Goal: Information Seeking & Learning: Learn about a topic

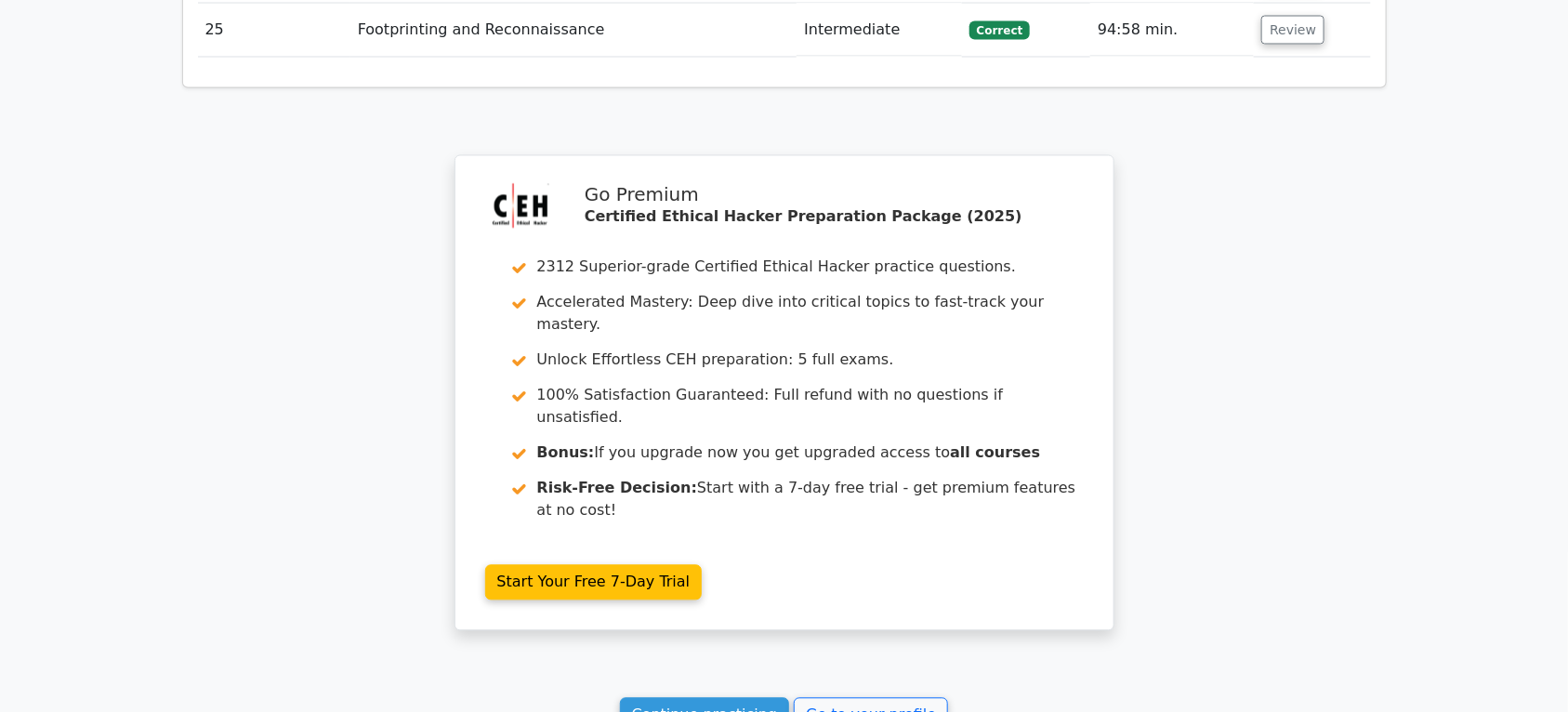
scroll to position [4766, 0]
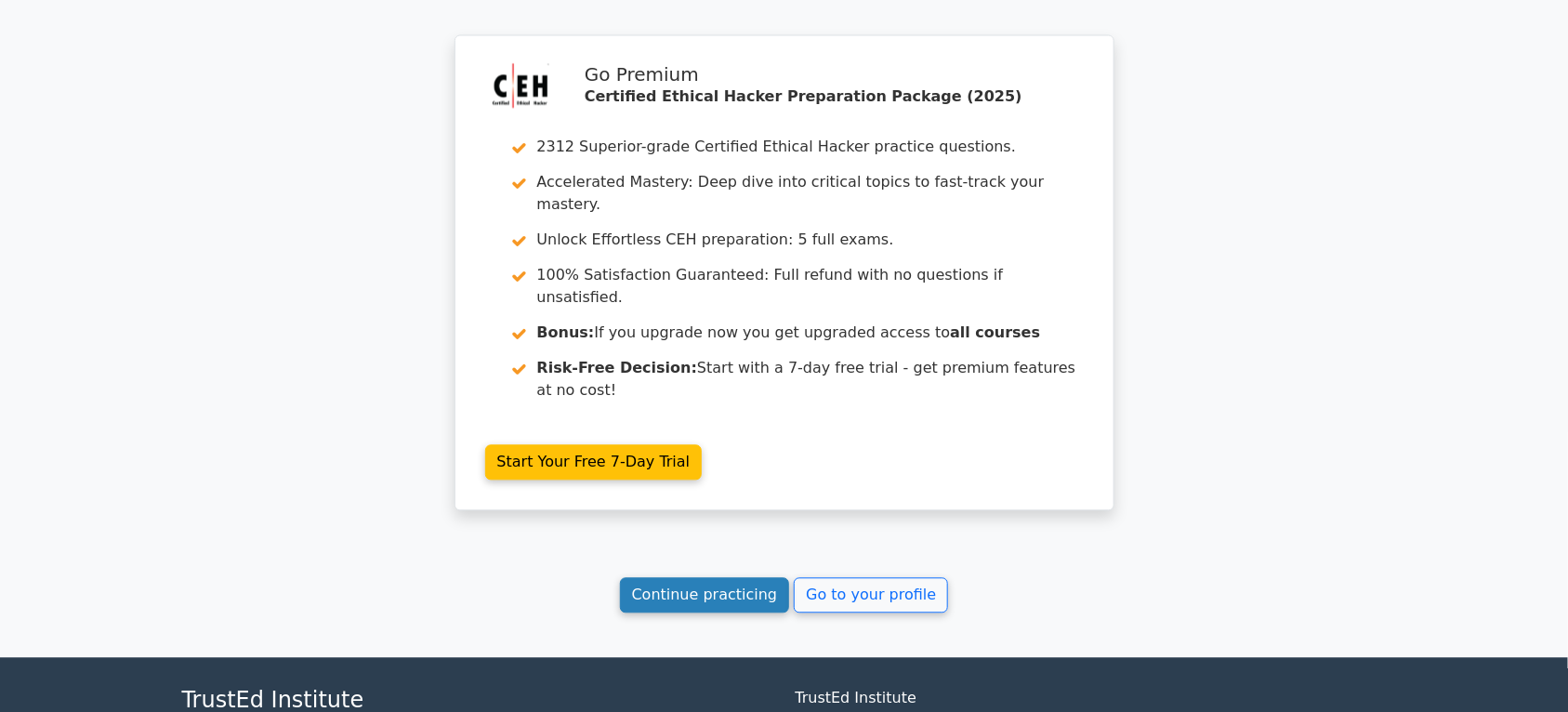
click at [747, 577] on link "Continue practicing" at bounding box center [705, 595] width 170 height 35
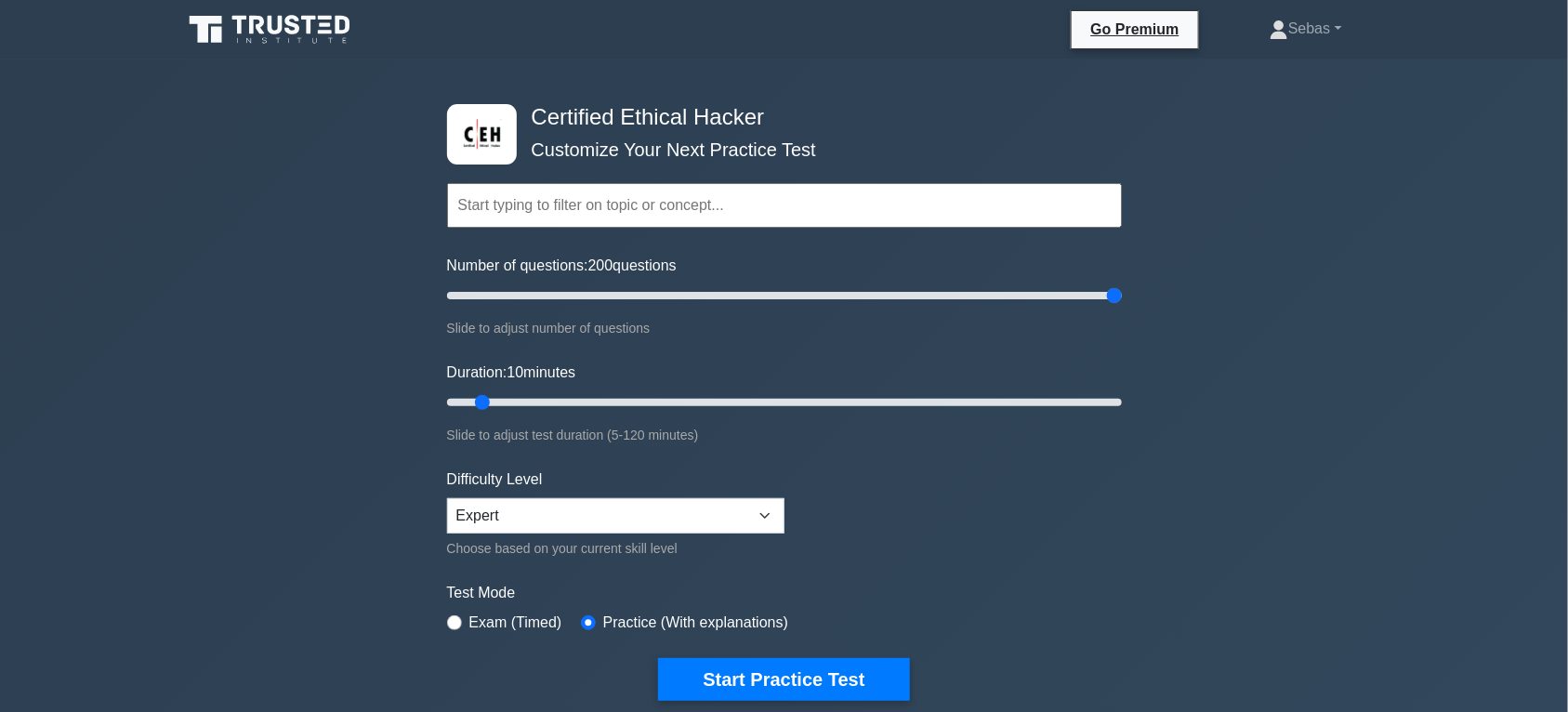
drag, startPoint x: 470, startPoint y: 293, endPoint x: 1321, endPoint y: 251, distance: 852.0
type input "200"
click at [1122, 285] on input "Number of questions: 200 questions" at bounding box center [784, 295] width 675 height 22
drag, startPoint x: 490, startPoint y: 393, endPoint x: 1345, endPoint y: 382, distance: 855.1
type input "120"
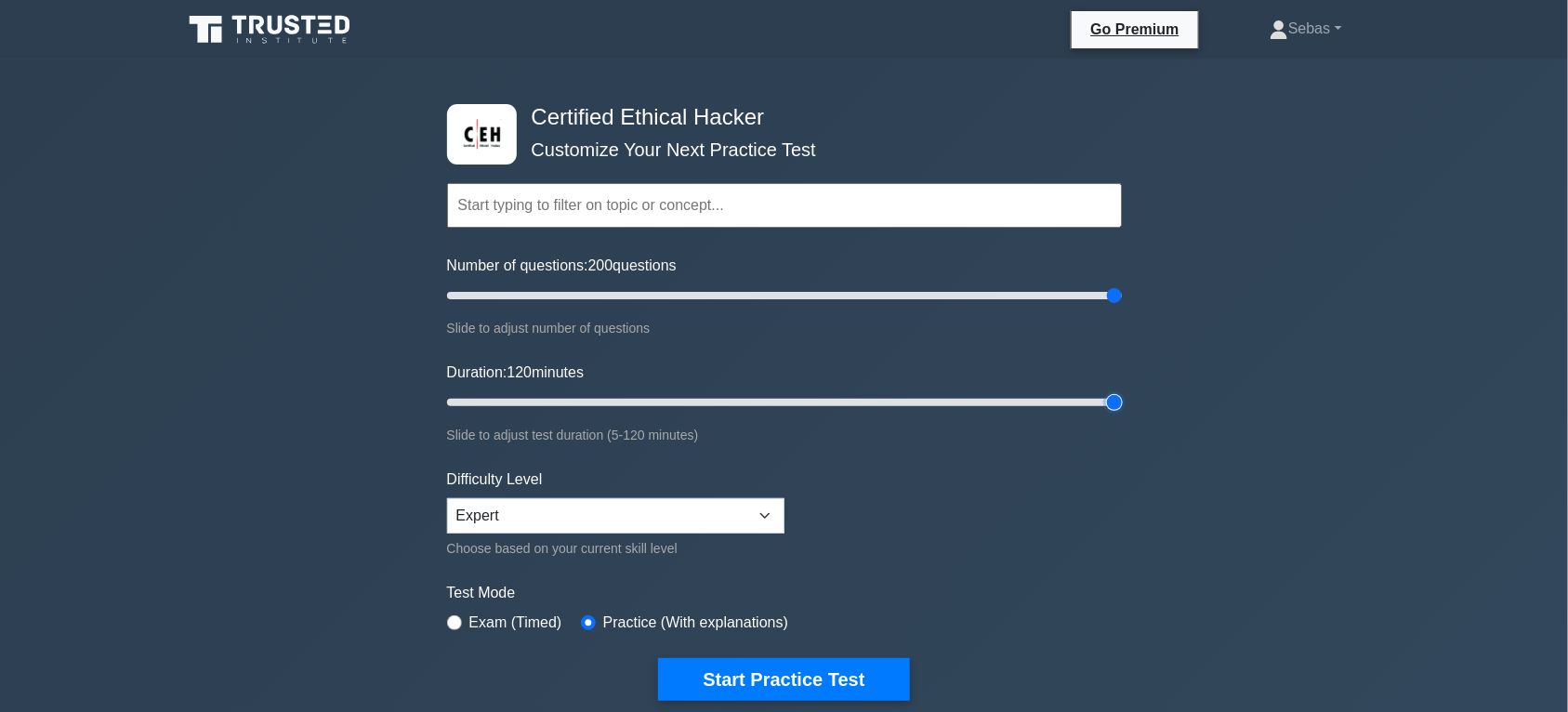
click at [1122, 391] on input "Duration: 120 minutes" at bounding box center [784, 402] width 675 height 22
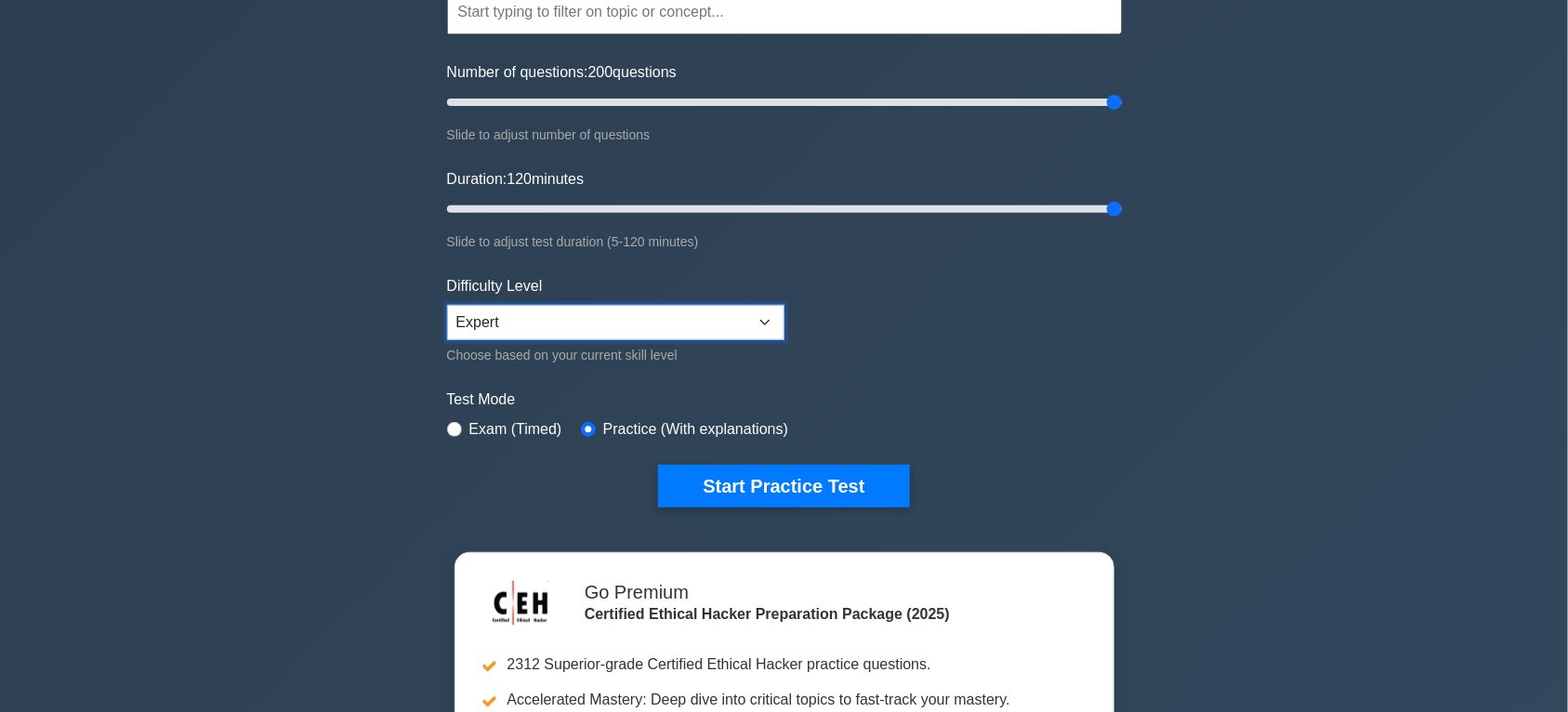
click at [742, 330] on select "Beginner Intermediate Expert" at bounding box center [616, 323] width 337 height 35
select select "intermediate"
click at [447, 305] on select "Beginner Intermediate Expert" at bounding box center [616, 323] width 337 height 35
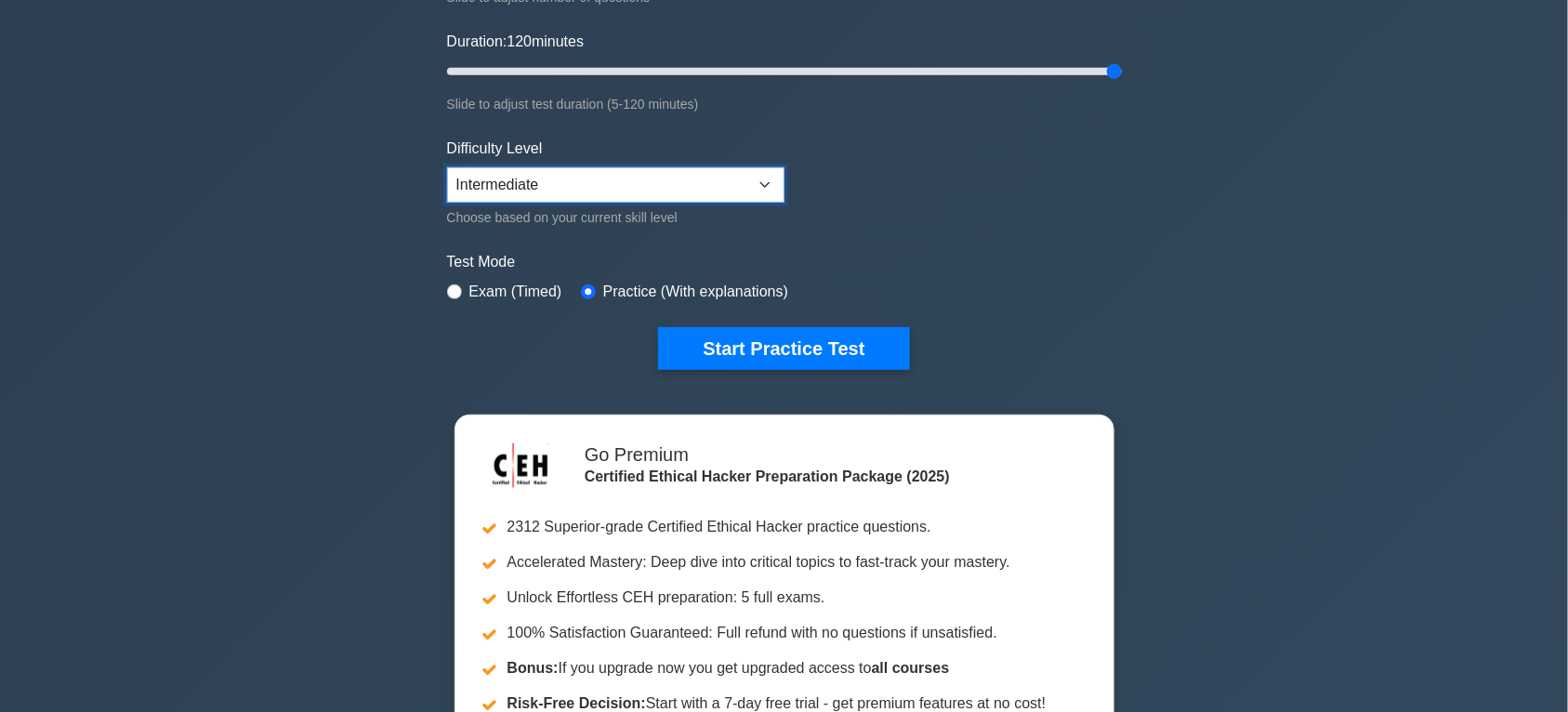
scroll to position [387, 0]
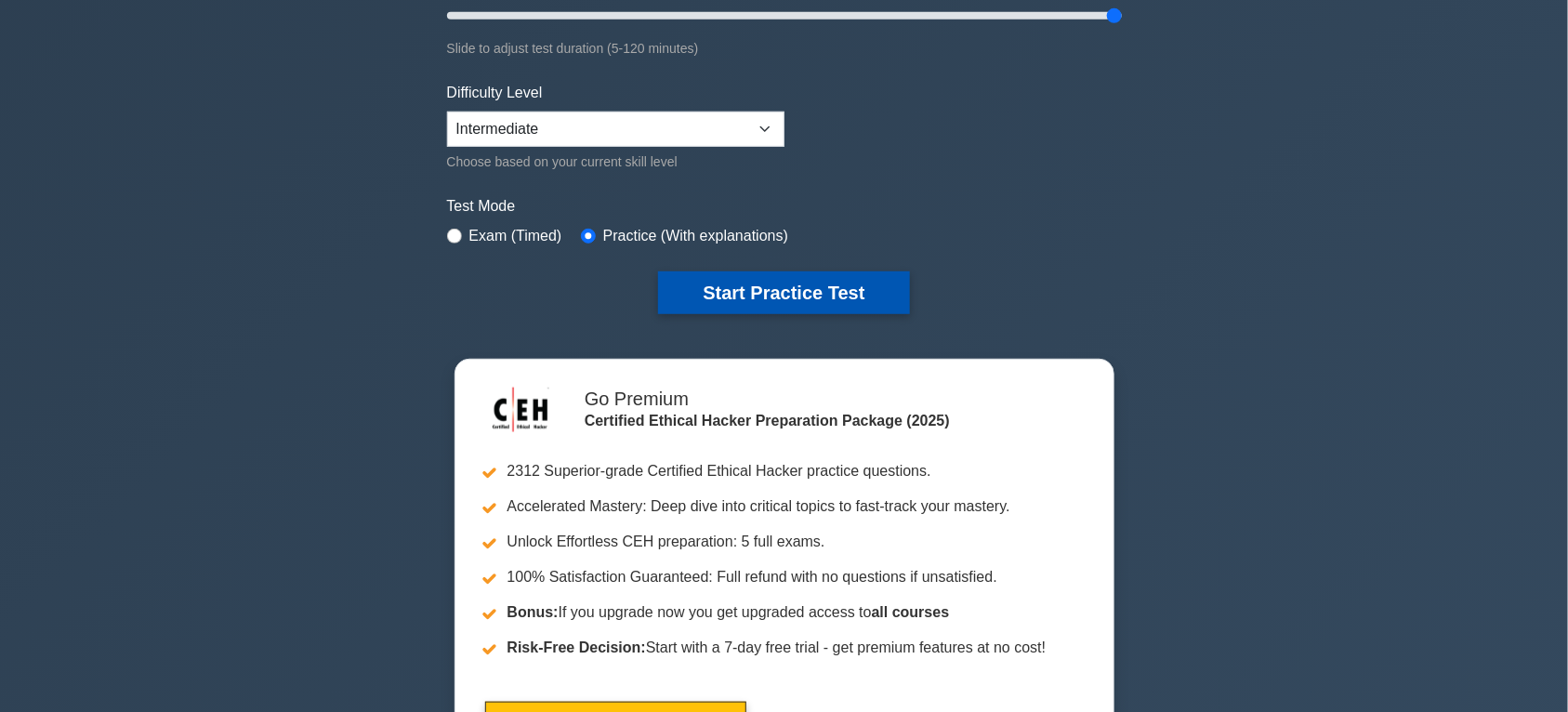
click at [881, 295] on button "Start Practice Test" at bounding box center [784, 293] width 251 height 43
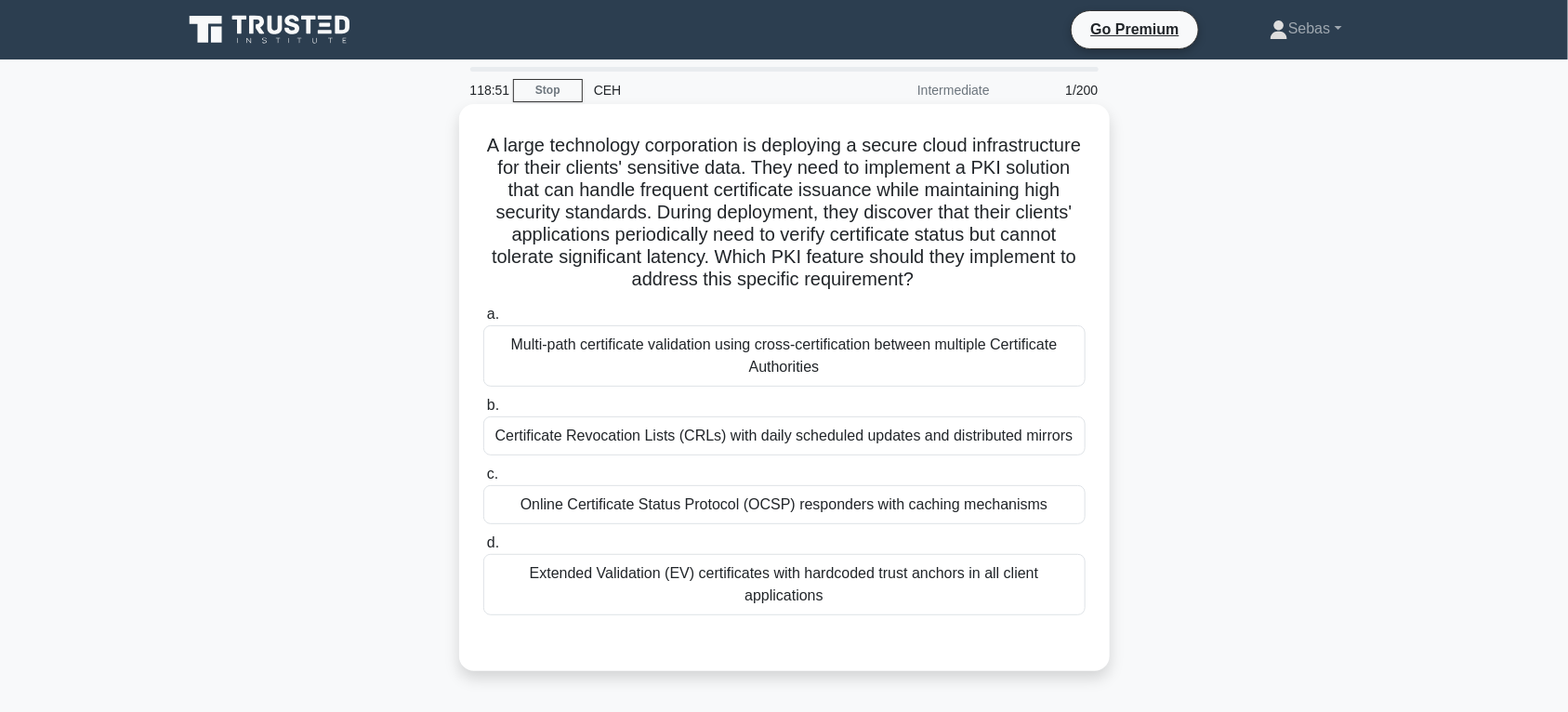
drag, startPoint x: 538, startPoint y: 142, endPoint x: 897, endPoint y: 614, distance: 593.0
click at [897, 614] on div "A large technology corporation is deploying a secure cloud infrastructure for t…" at bounding box center [784, 387] width 636 height 552
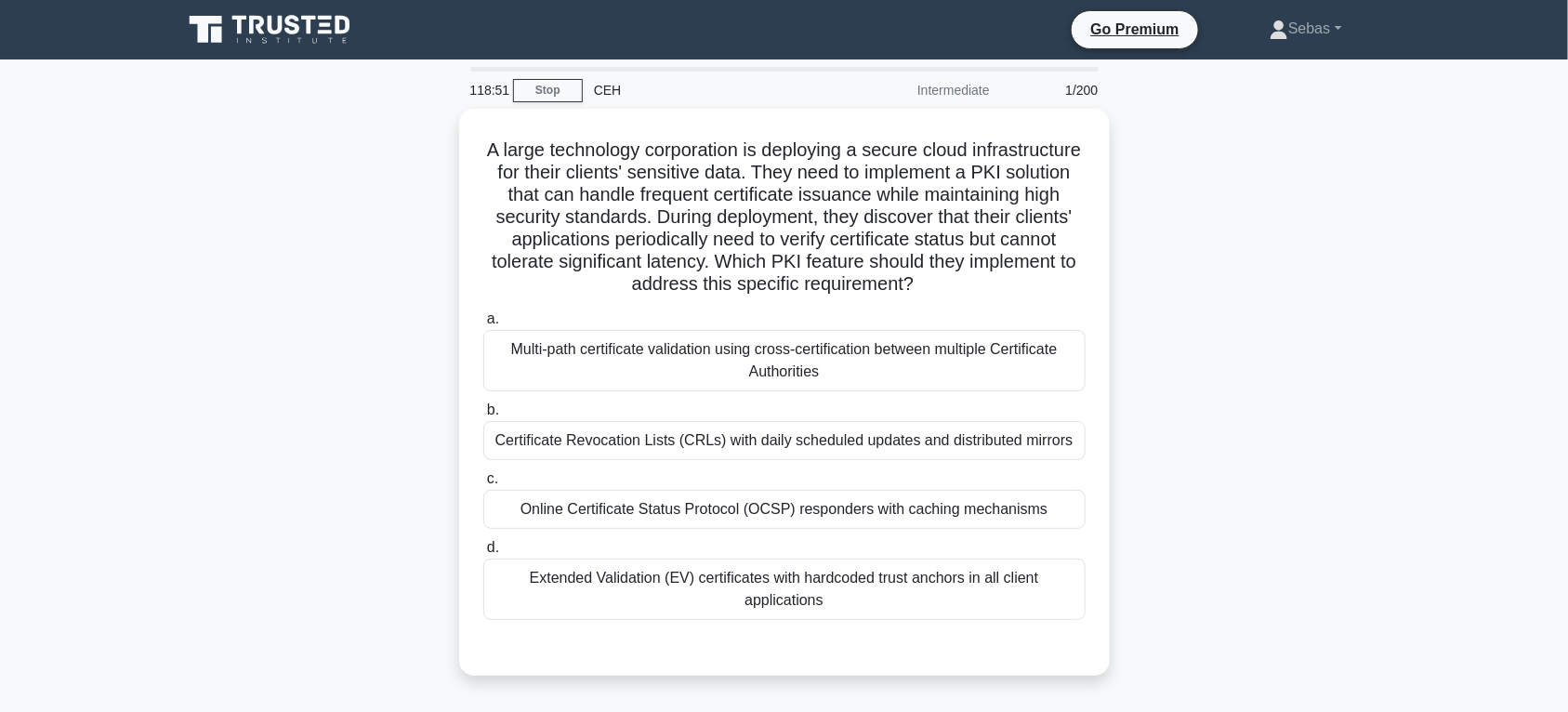
copy div "A large technology corporation is deploying a secure cloud infrastructure for t…"
click at [1293, 405] on div "A large technology corporation is deploying a secure cloud infrastructure for t…" at bounding box center [784, 403] width 1227 height 590
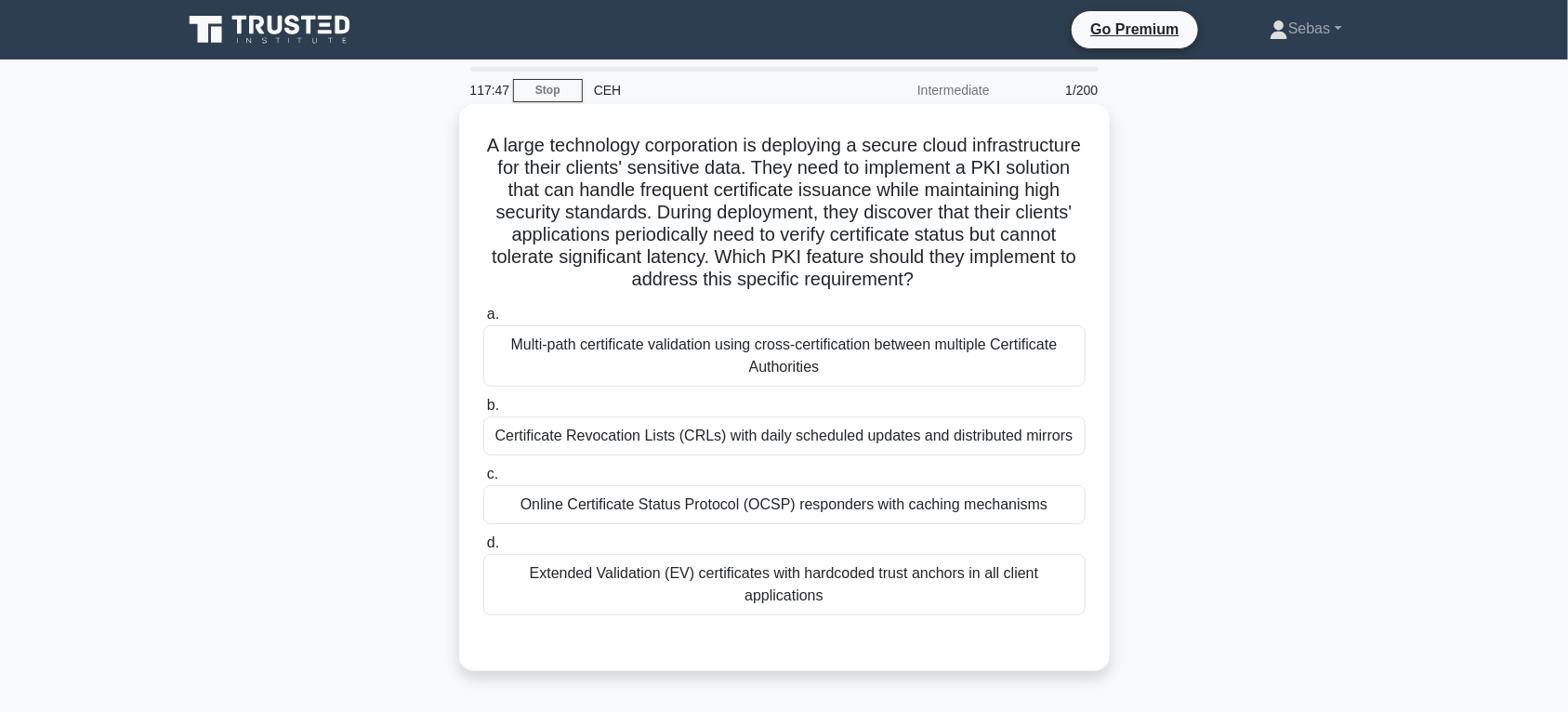
click at [868, 513] on div "Online Certificate Status Protocol (OCSP) responders with caching mechanisms" at bounding box center [784, 505] width 602 height 39
click at [483, 480] on input "c. Online Certificate Status Protocol (OCSP) responders with caching mechanisms" at bounding box center [483, 475] width 0 height 12
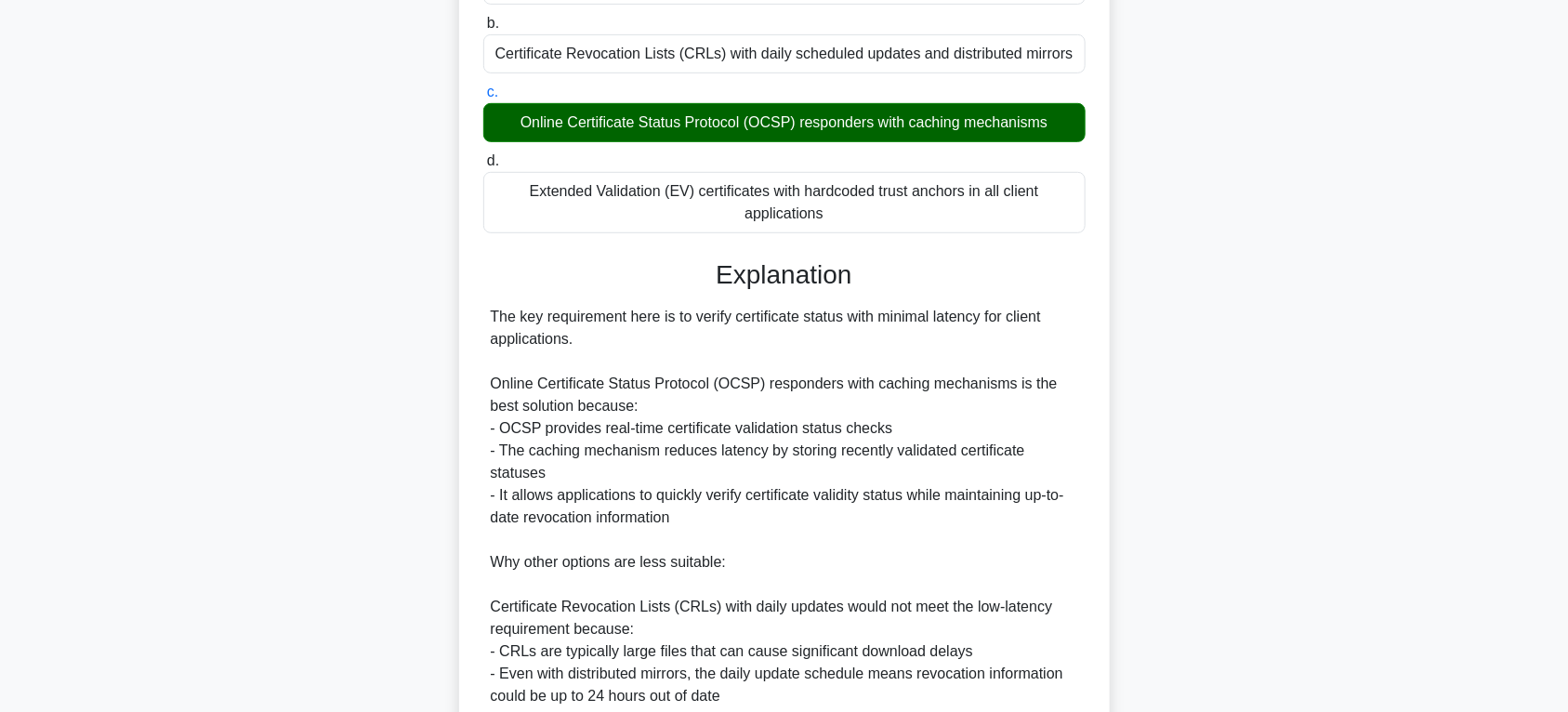
scroll to position [581, 0]
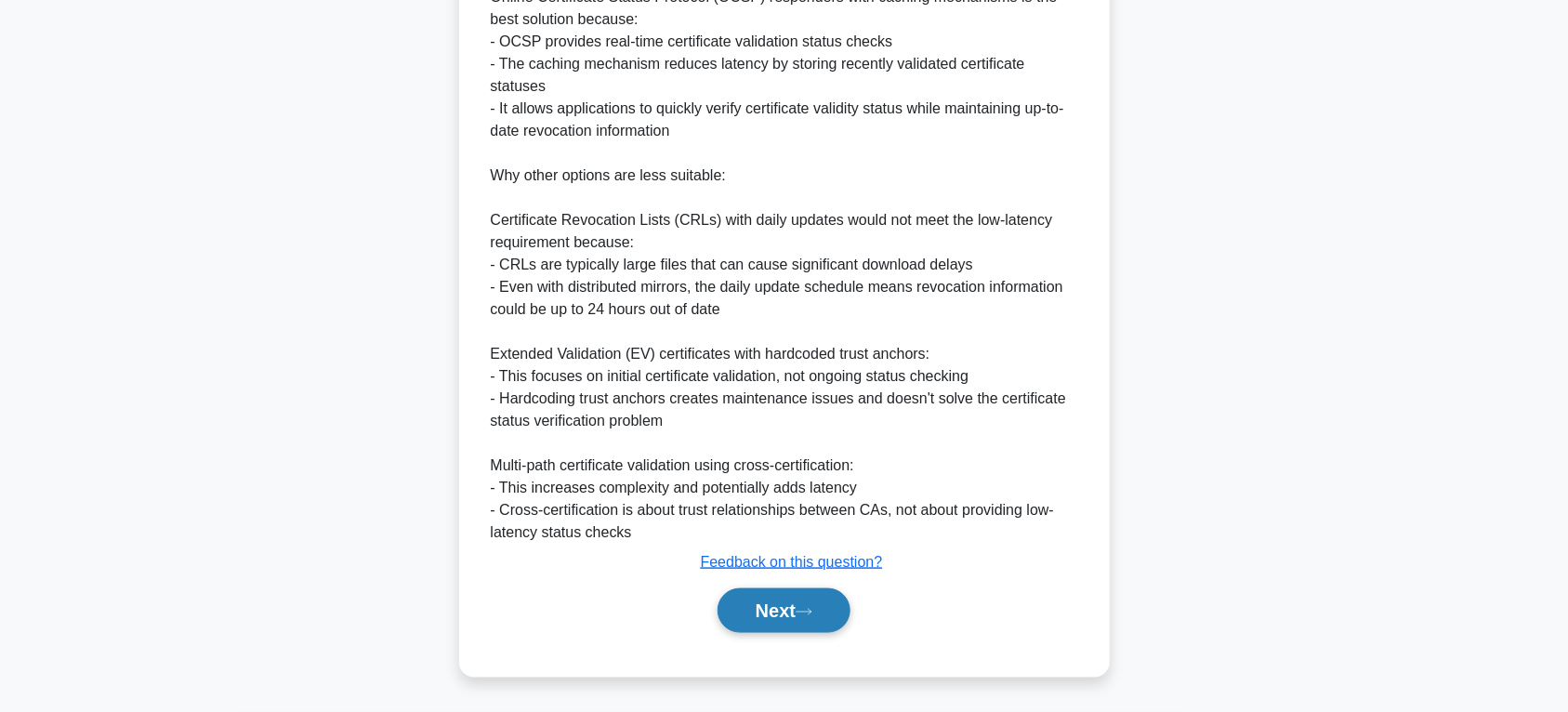
click at [820, 597] on button "Next" at bounding box center [784, 611] width 133 height 45
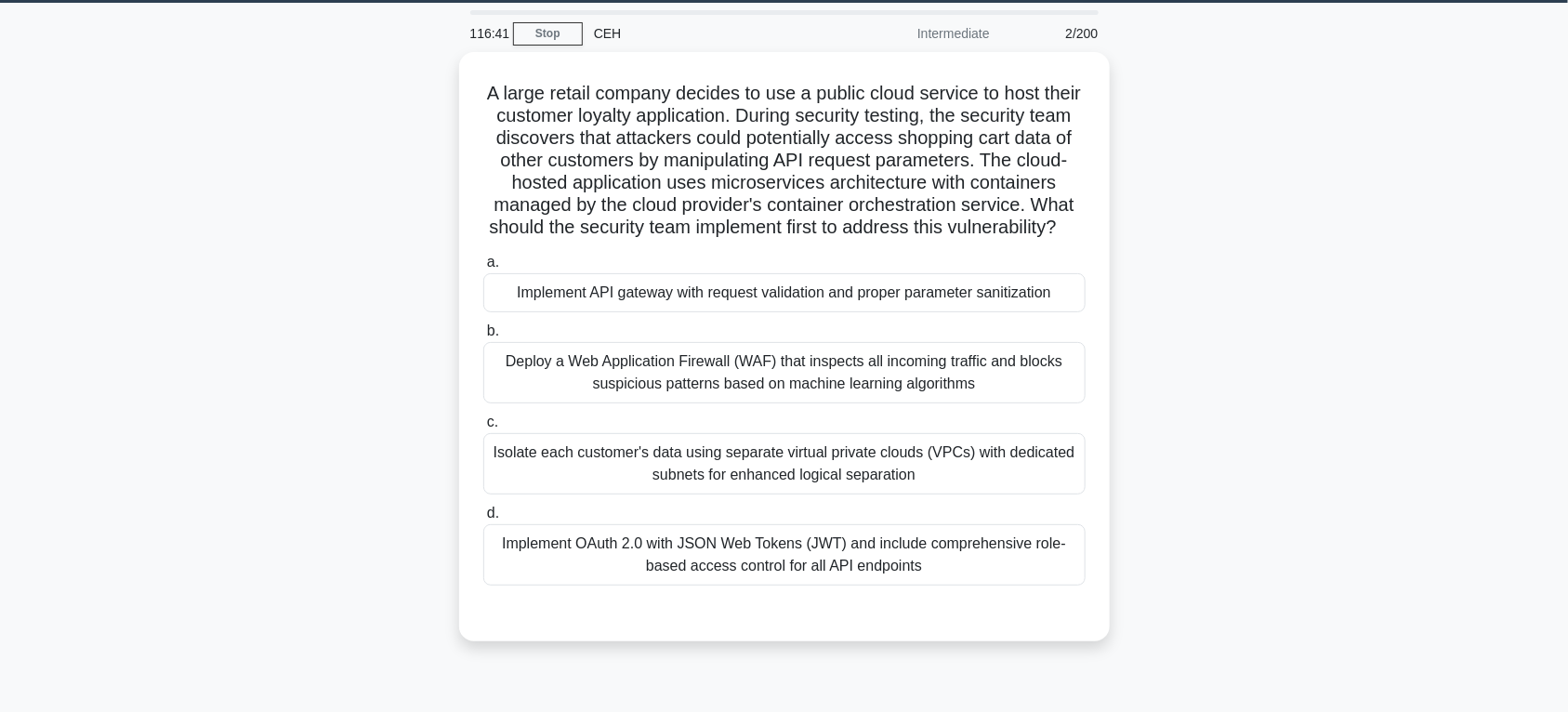
scroll to position [0, 0]
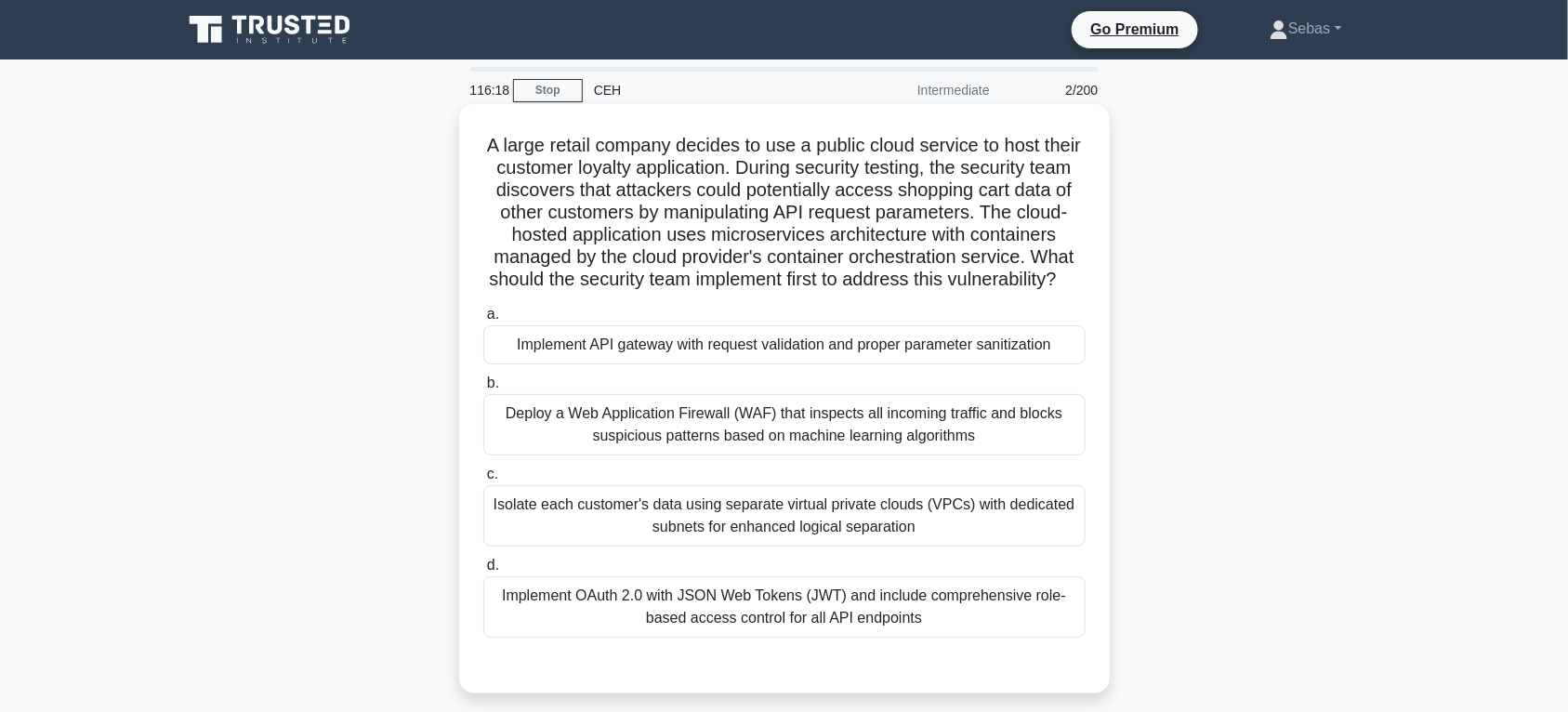
click at [931, 455] on div "Deploy a Web Application Firewall (WAF) that inspects all incoming traffic and …" at bounding box center [784, 424] width 602 height 61
click at [483, 389] on input "b. Deploy a Web Application Firewall (WAF) that inspects all incoming traffic a…" at bounding box center [483, 384] width 0 height 12
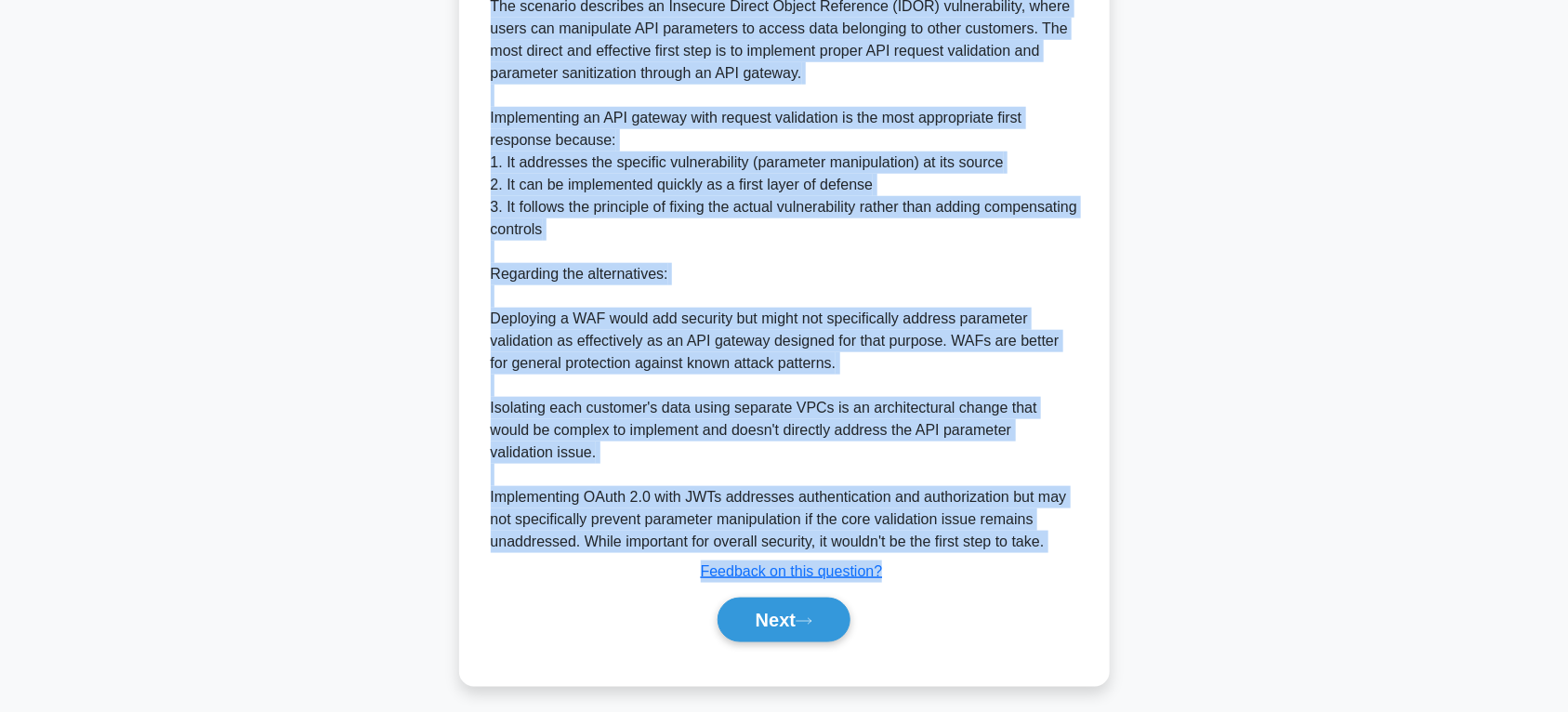
scroll to position [727, 0]
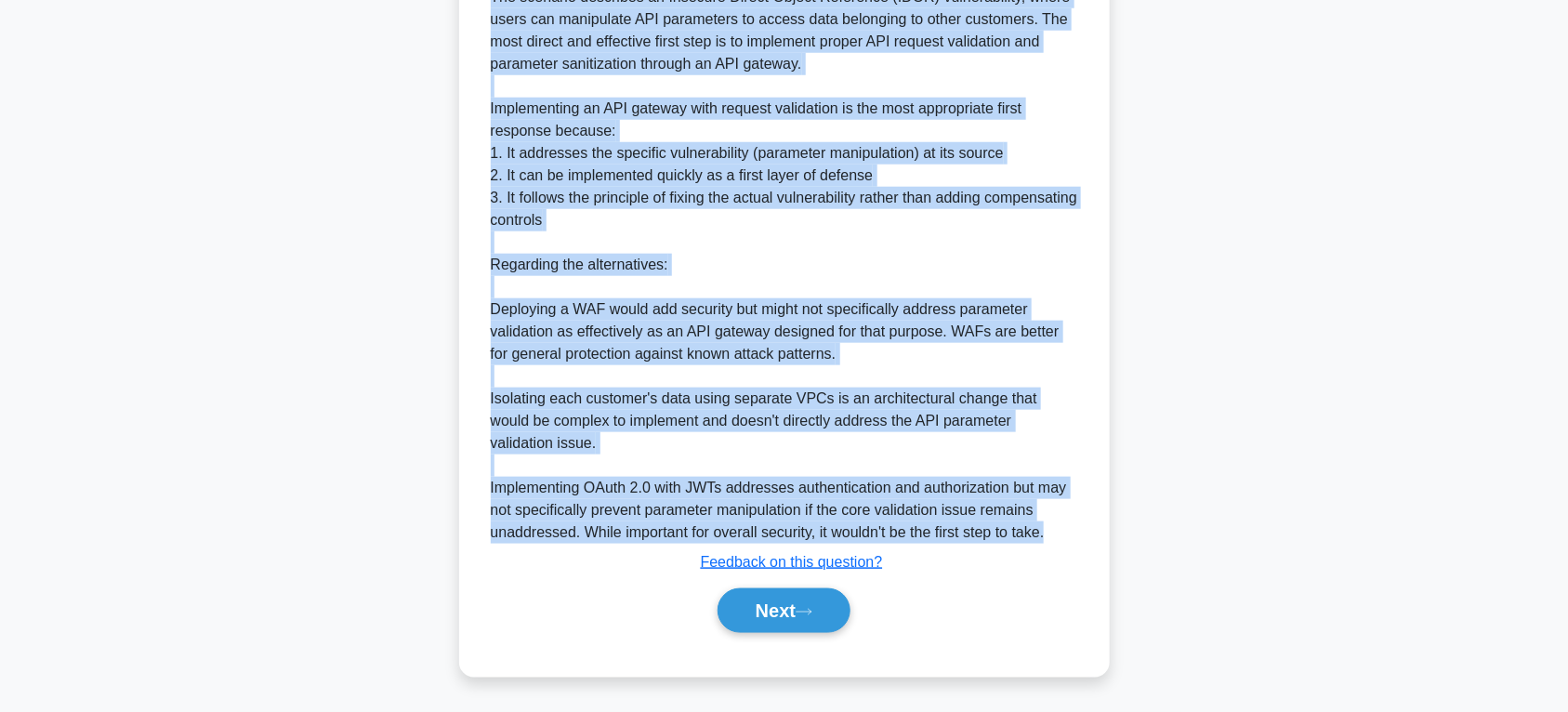
drag, startPoint x: 503, startPoint y: 142, endPoint x: 1051, endPoint y: 538, distance: 676.1
click at [1051, 538] on div "A large retail company decides to use a public cloud service to host their cust…" at bounding box center [784, 28] width 636 height 1285
copy div "A large retail company decides to use a public cloud service to host their cust…"
click at [806, 616] on button "Next" at bounding box center [784, 611] width 133 height 45
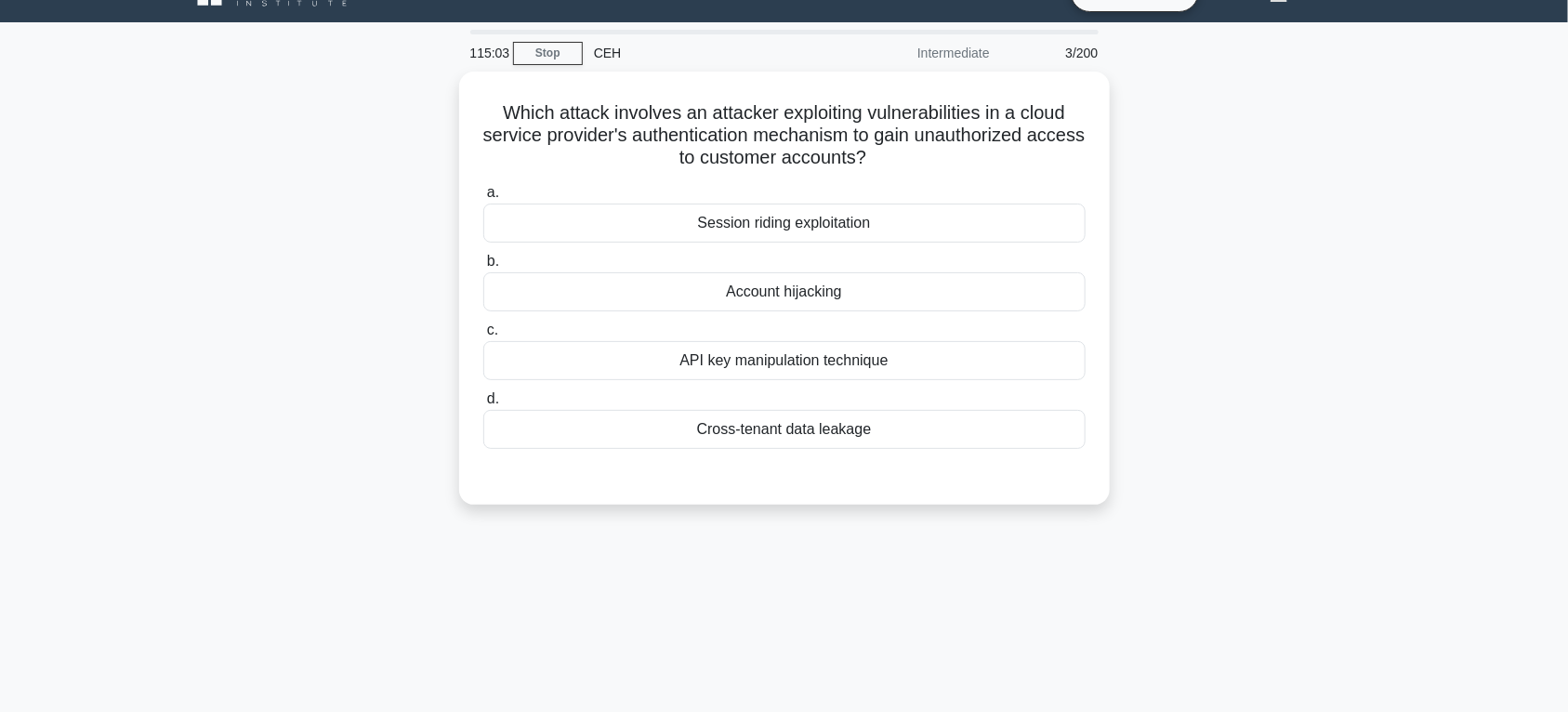
scroll to position [0, 0]
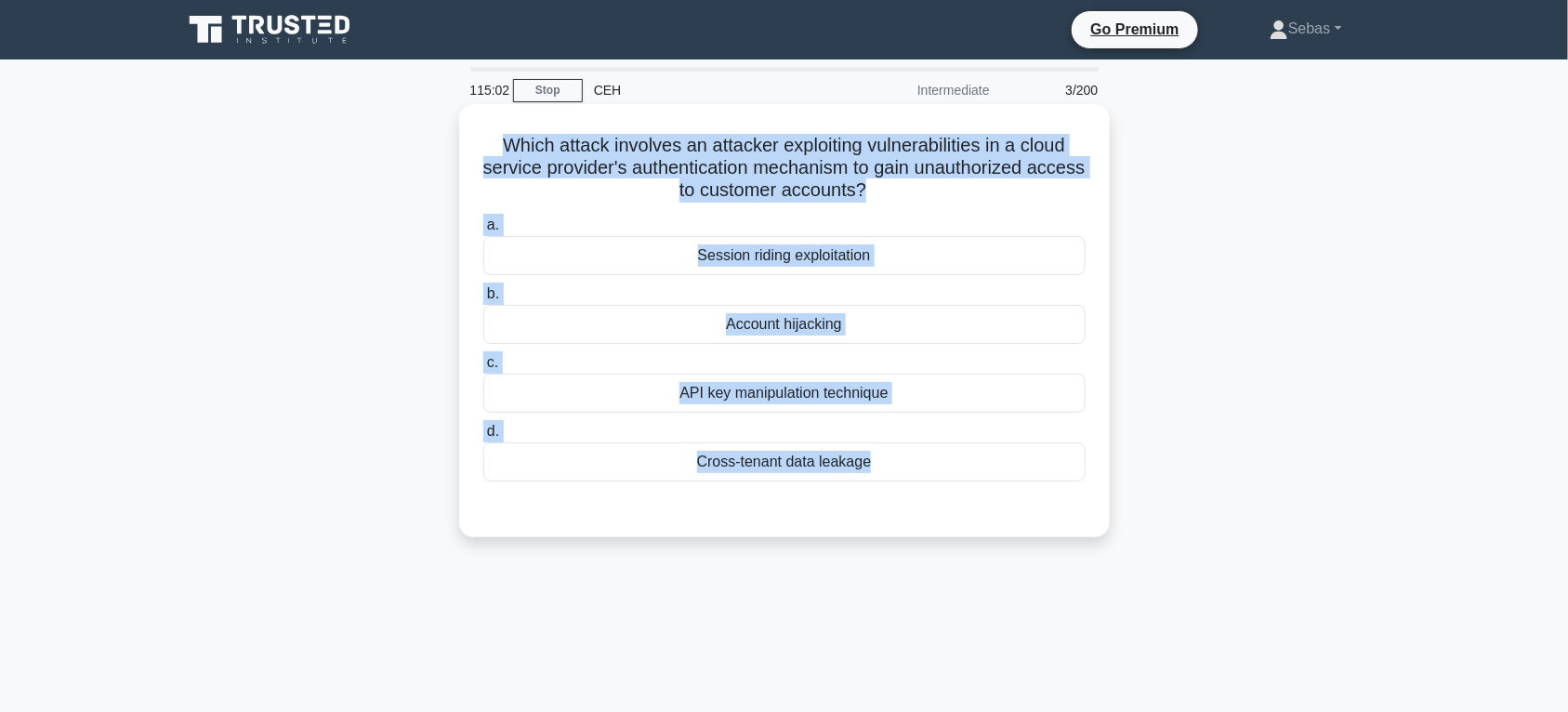
drag, startPoint x: 486, startPoint y: 150, endPoint x: 995, endPoint y: 502, distance: 618.9
click at [995, 502] on div "Which attack involves an attacker exploiting vulnerabilities in a cloud service…" at bounding box center [784, 321] width 636 height 418
copy div "Which attack involves an attacker exploiting vulnerabilities in a cloud service…"
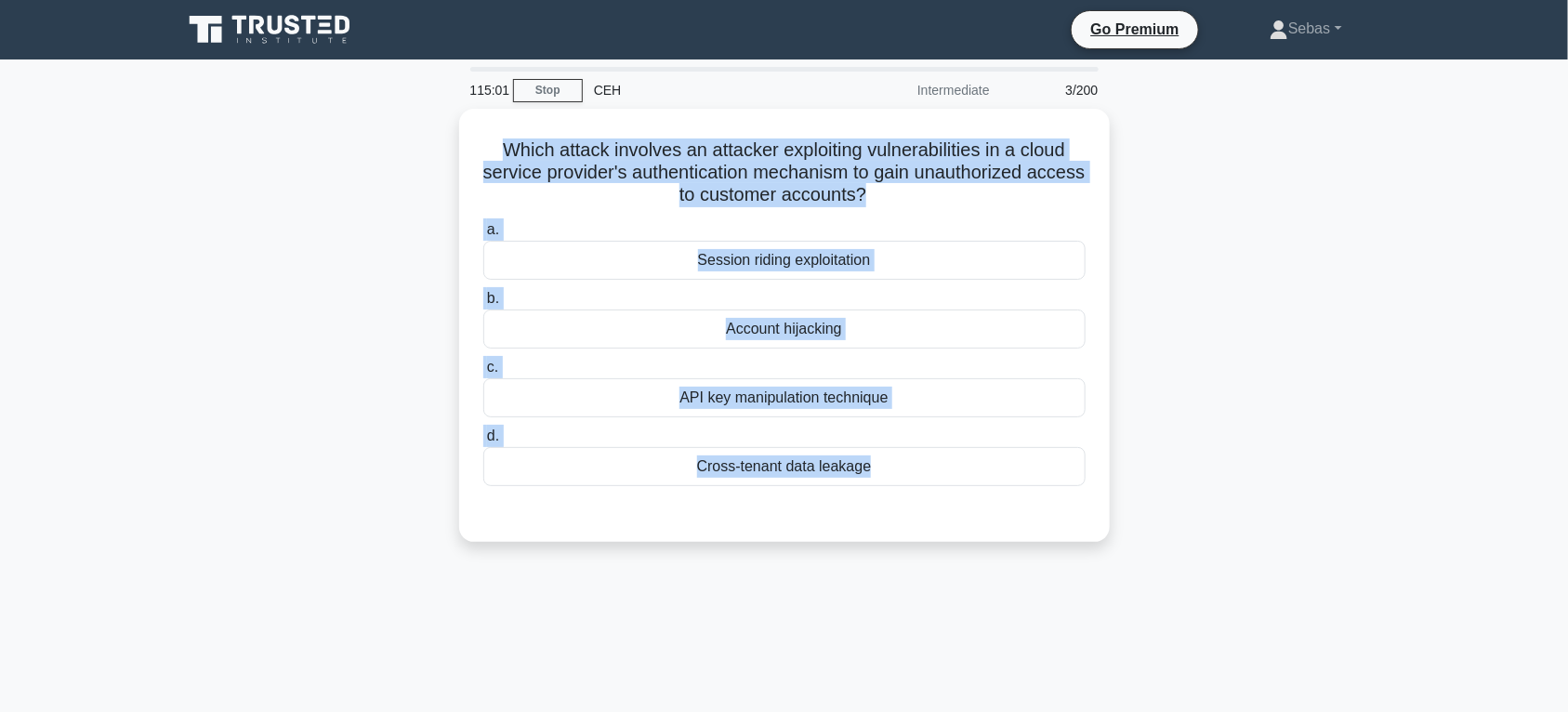
click at [1097, 554] on div "Which attack involves an attacker exploiting vulnerabilities in a cloud service…" at bounding box center [784, 336] width 1227 height 455
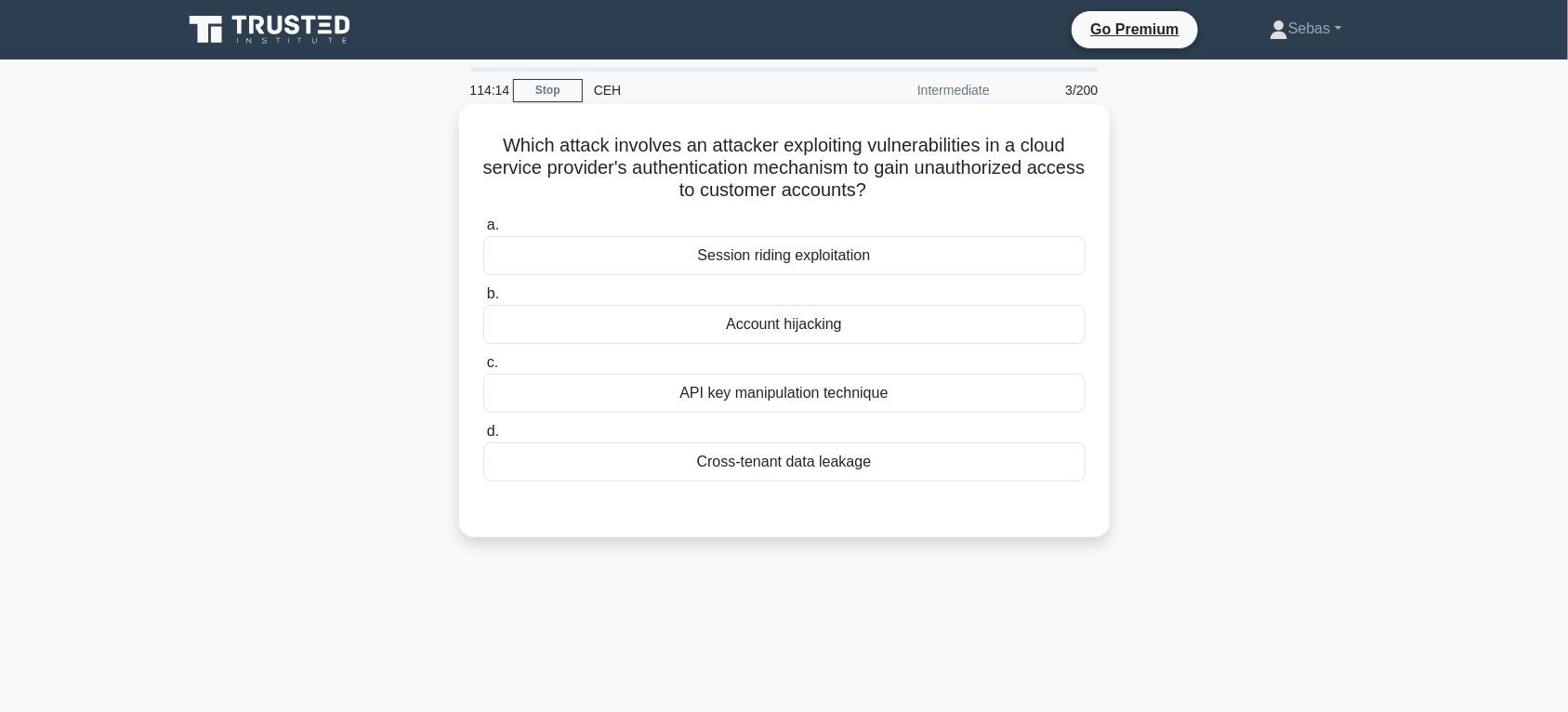
click at [889, 330] on div "Account hijacking" at bounding box center [784, 325] width 602 height 39
click at [483, 300] on input "b. Account hijacking" at bounding box center [483, 294] width 0 height 12
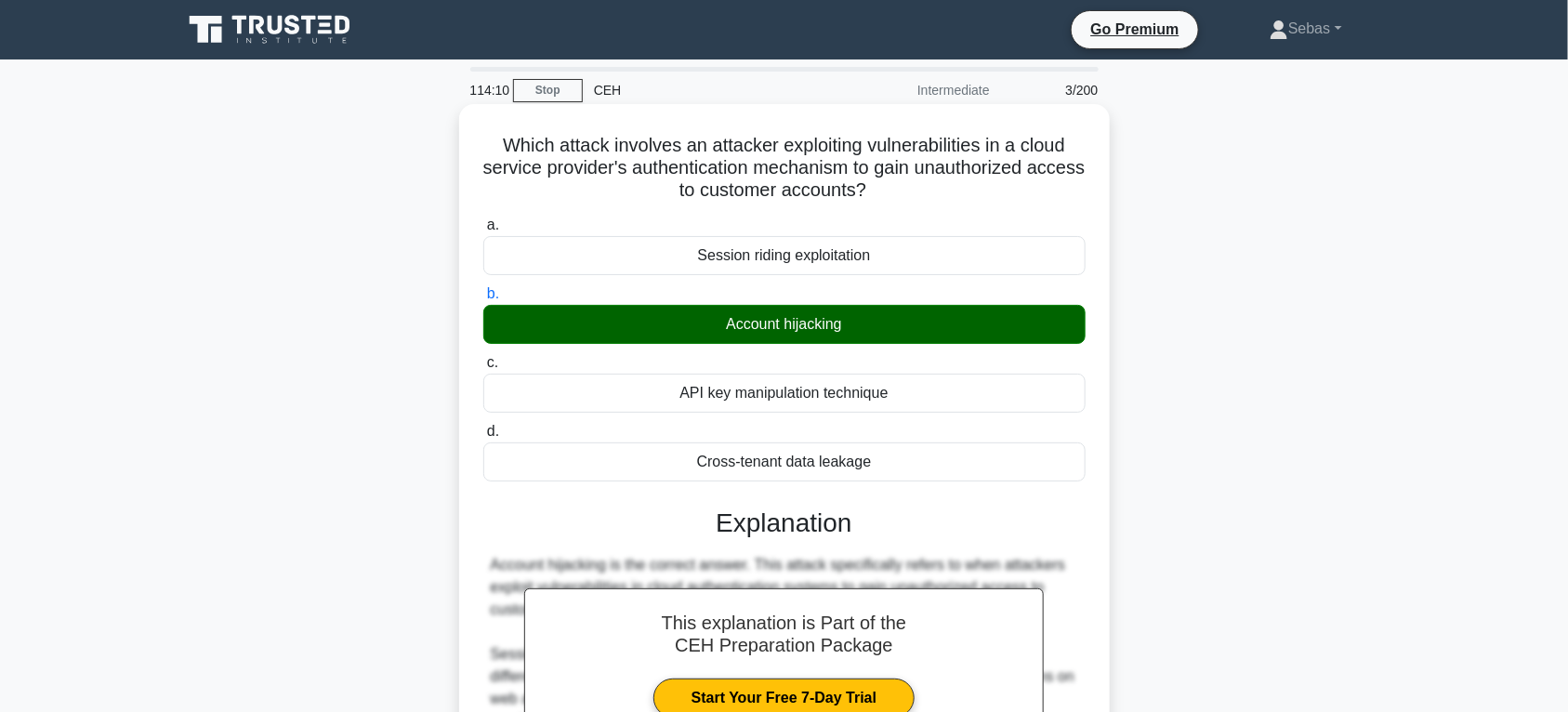
drag, startPoint x: 490, startPoint y: 146, endPoint x: 987, endPoint y: 473, distance: 594.9
click at [987, 473] on div "Which attack involves an attacker exploiting vulnerabilities in a cloud service…" at bounding box center [784, 585] width 636 height 947
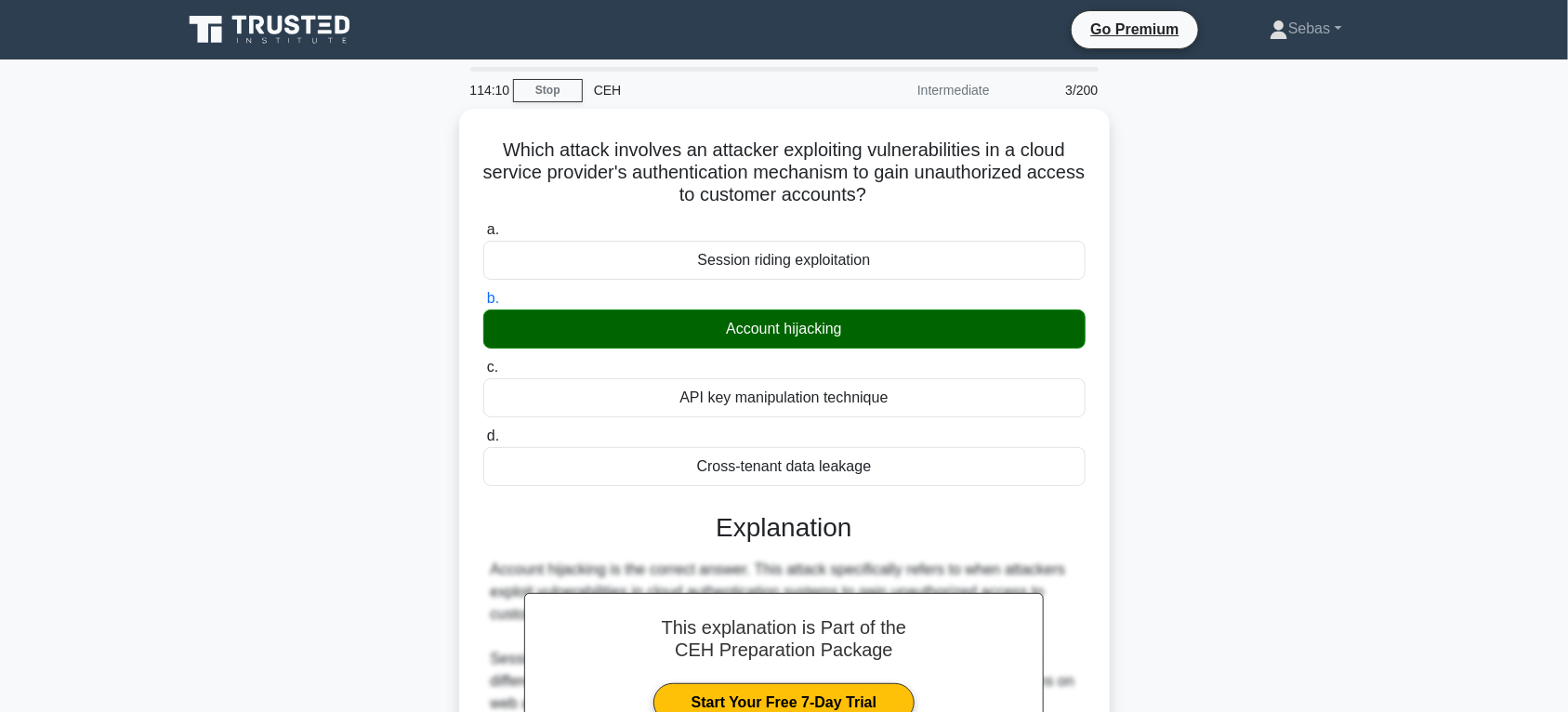
copy div "Which attack involves an attacker exploiting vulnerabilities in a cloud service…"
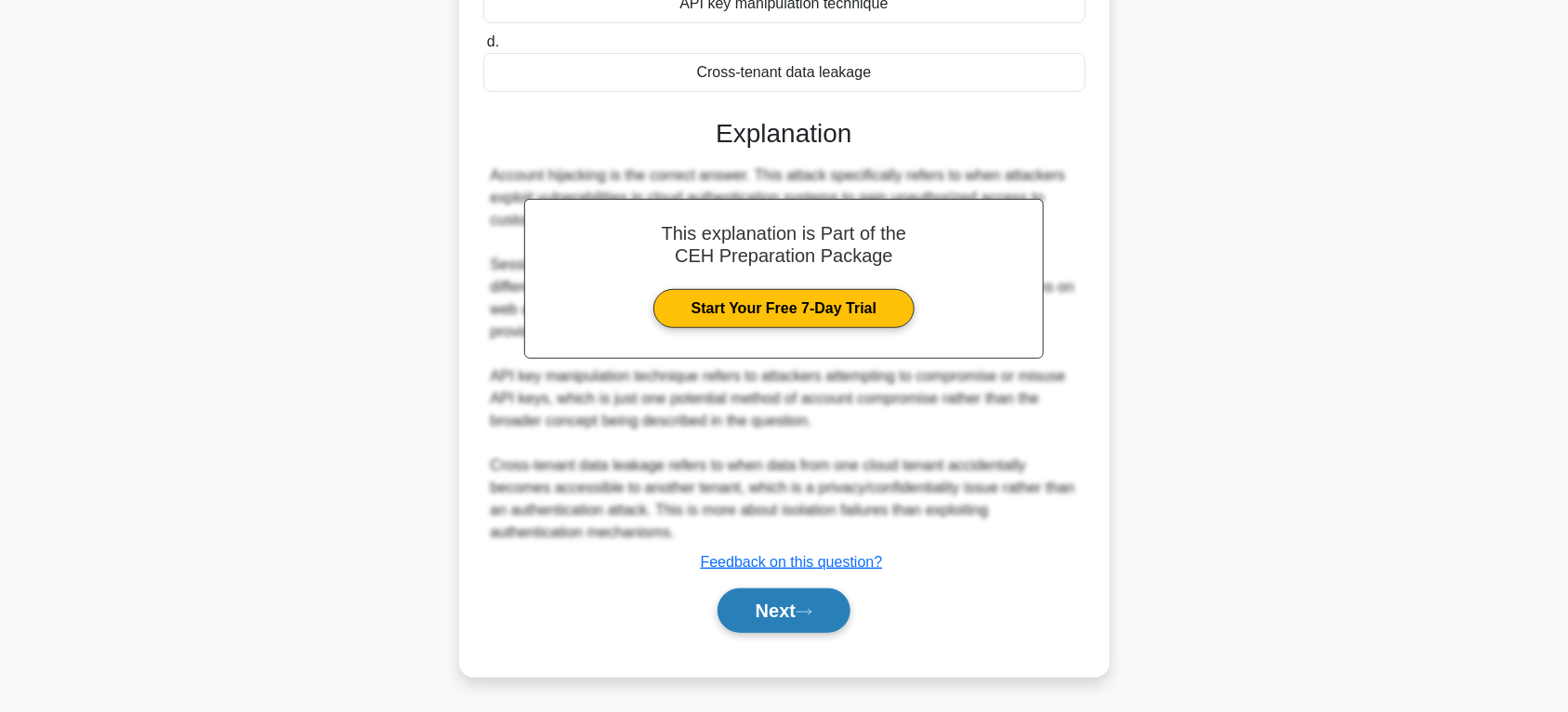
click at [811, 598] on button "Next" at bounding box center [784, 611] width 133 height 45
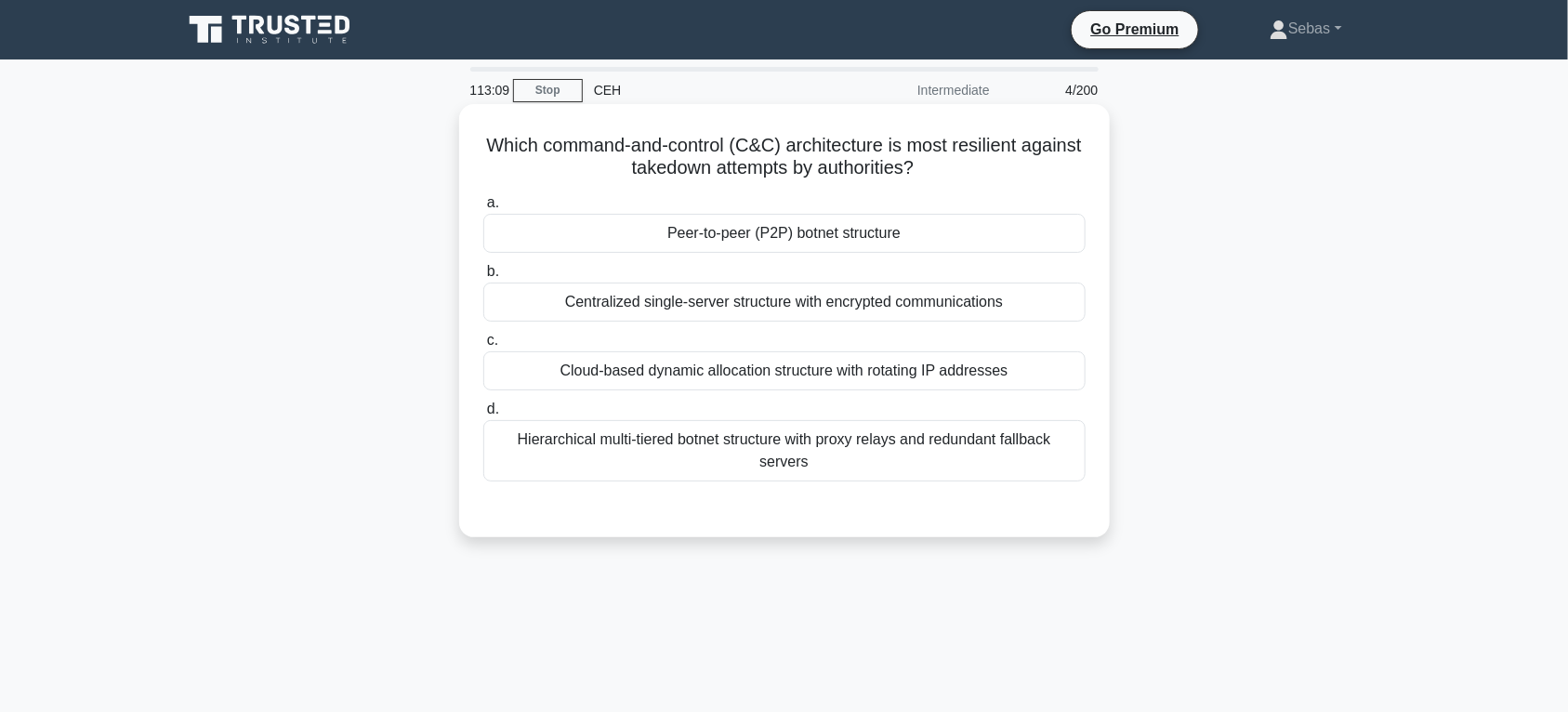
click at [842, 386] on div "Cloud-based dynamic allocation structure with rotating IP addresses" at bounding box center [784, 371] width 602 height 39
click at [483, 347] on input "c. Cloud-based dynamic allocation structure with rotating IP addresses" at bounding box center [483, 341] width 0 height 12
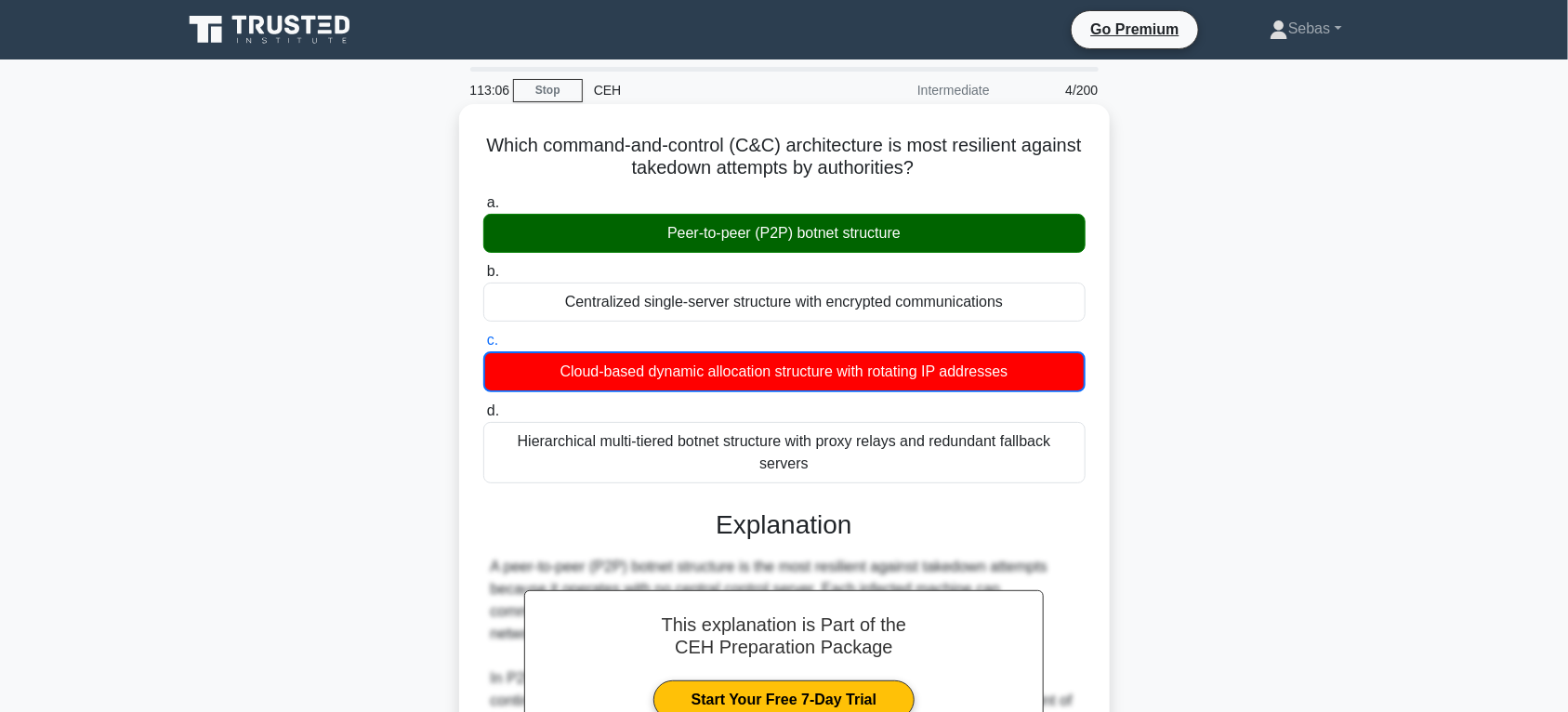
drag, startPoint x: 505, startPoint y: 142, endPoint x: 998, endPoint y: 472, distance: 593.3
click at [998, 472] on div "Which command-and-control (C&C) architecture is most resilient against takedown…" at bounding box center [784, 619] width 636 height 1016
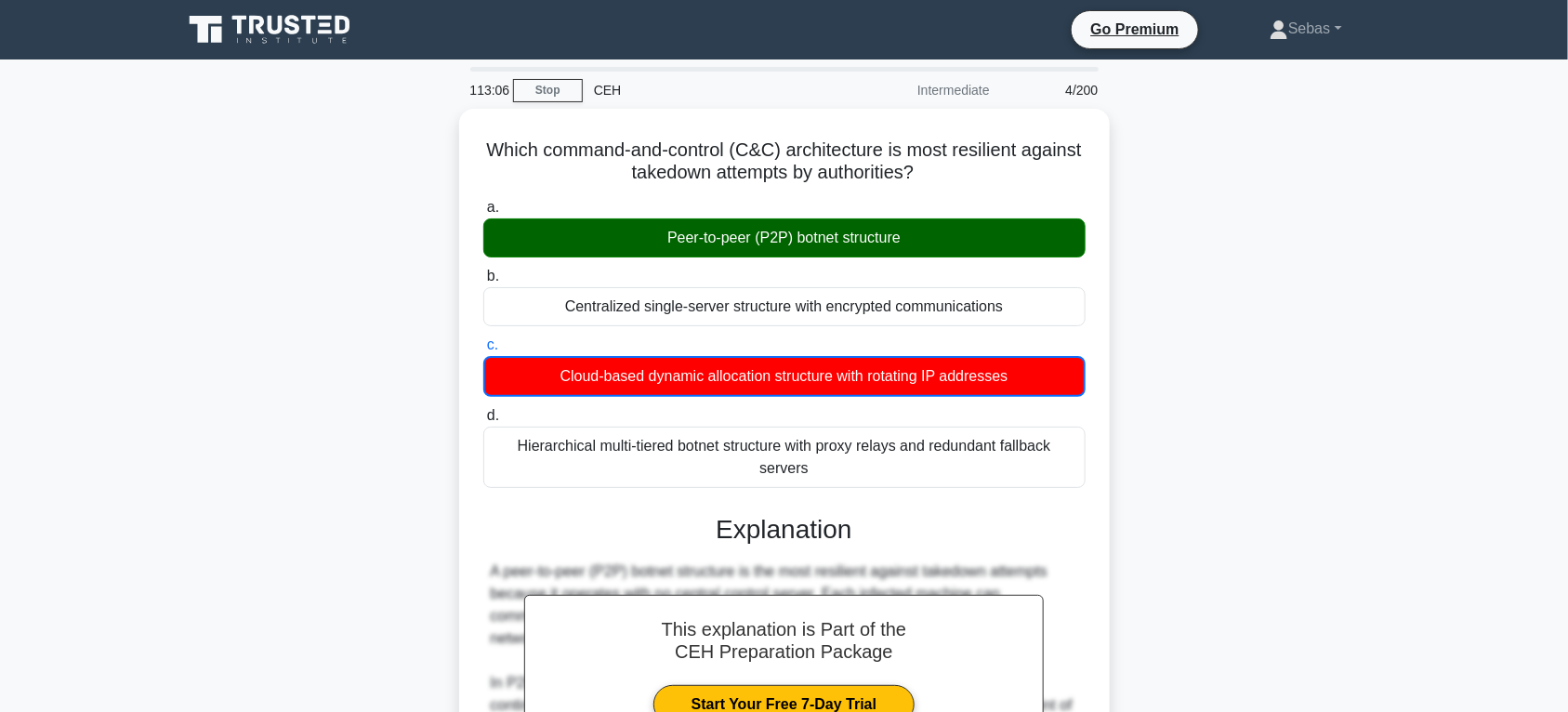
copy div "Which command-and-control (C&C) architecture is most resilient against takedown…"
click at [1141, 319] on div "Which command-and-control (C&C) architecture is most resilient against takedown…" at bounding box center [784, 635] width 1227 height 1054
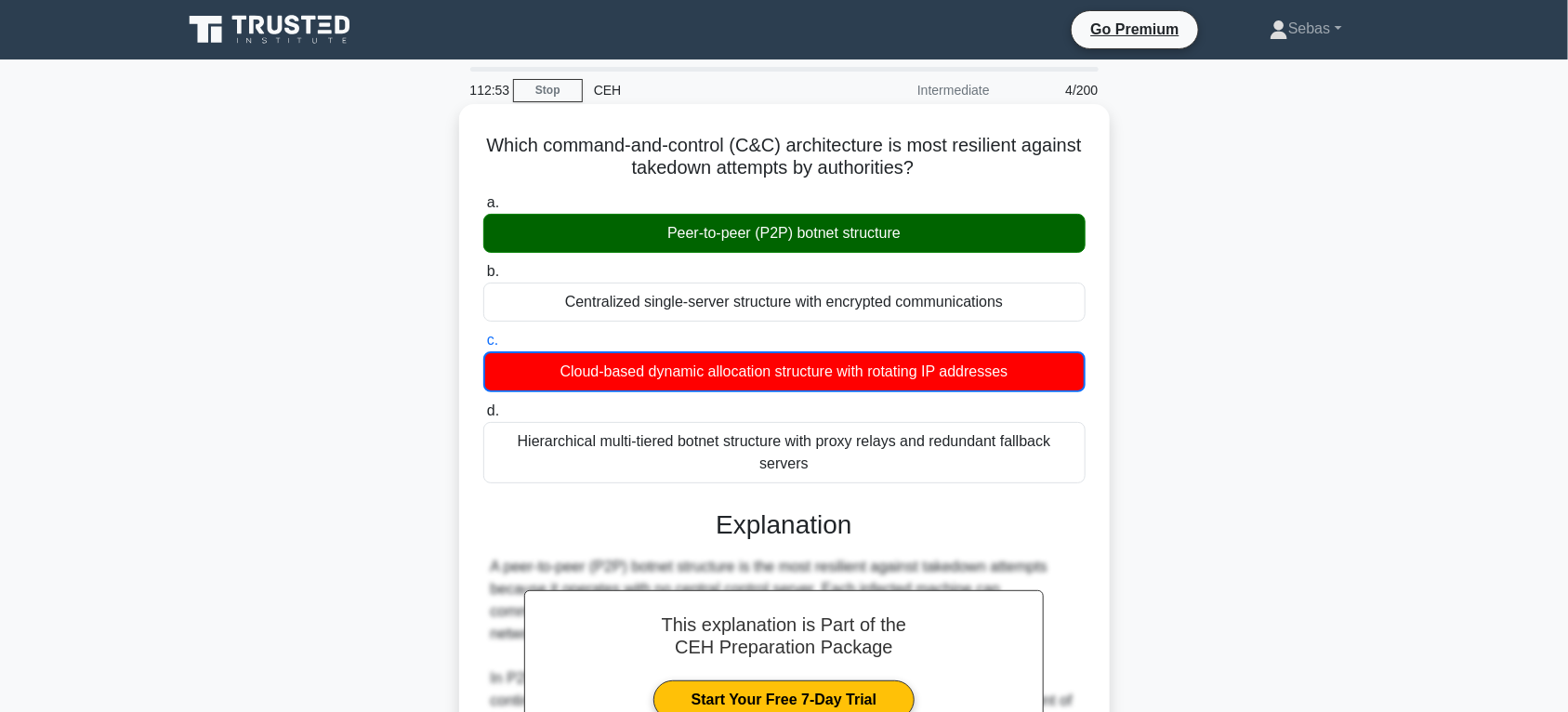
drag, startPoint x: 939, startPoint y: 151, endPoint x: 1039, endPoint y: 170, distance: 101.8
click at [1039, 170] on h5 "Which command-and-control (C&C) architecture is most resilient against takedown…" at bounding box center [784, 157] width 606 height 46
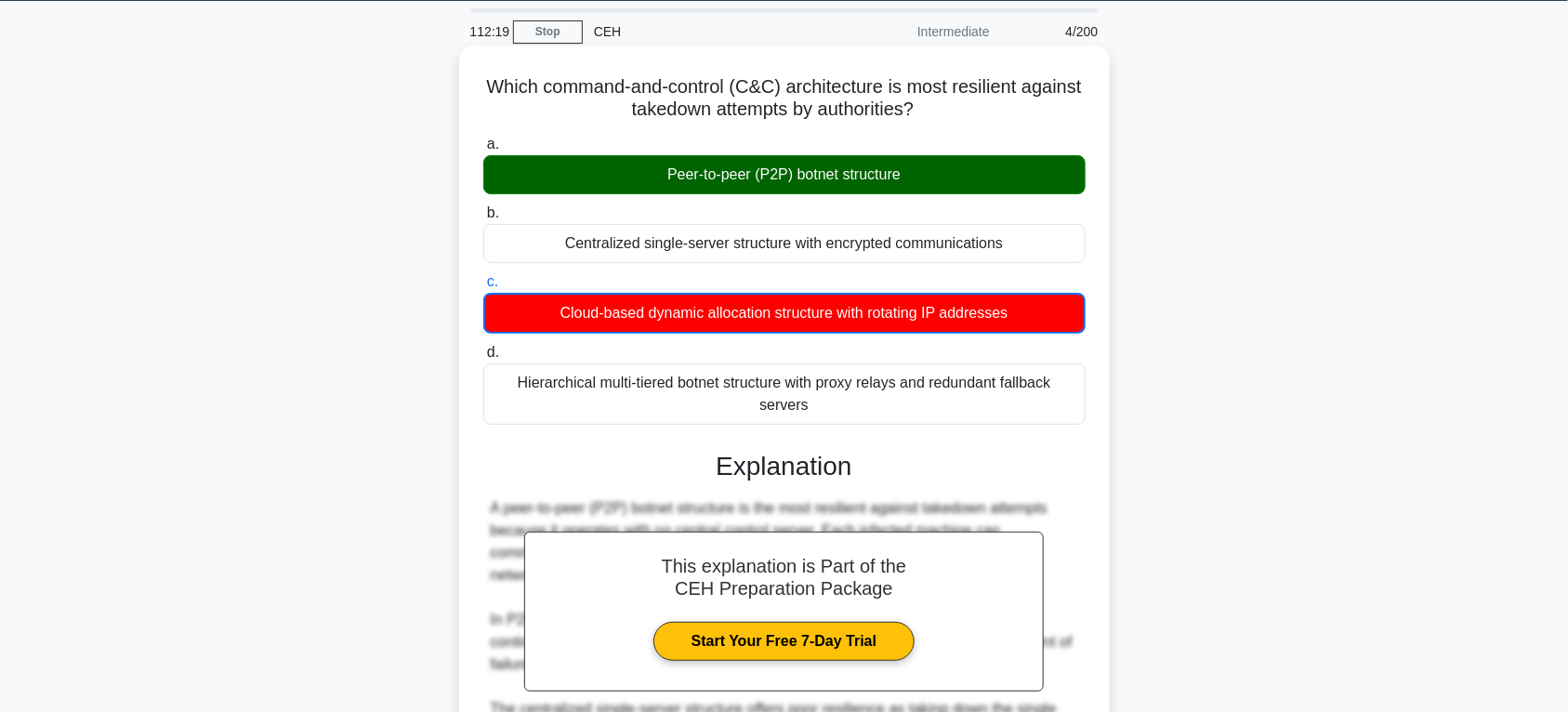
scroll to position [458, 0]
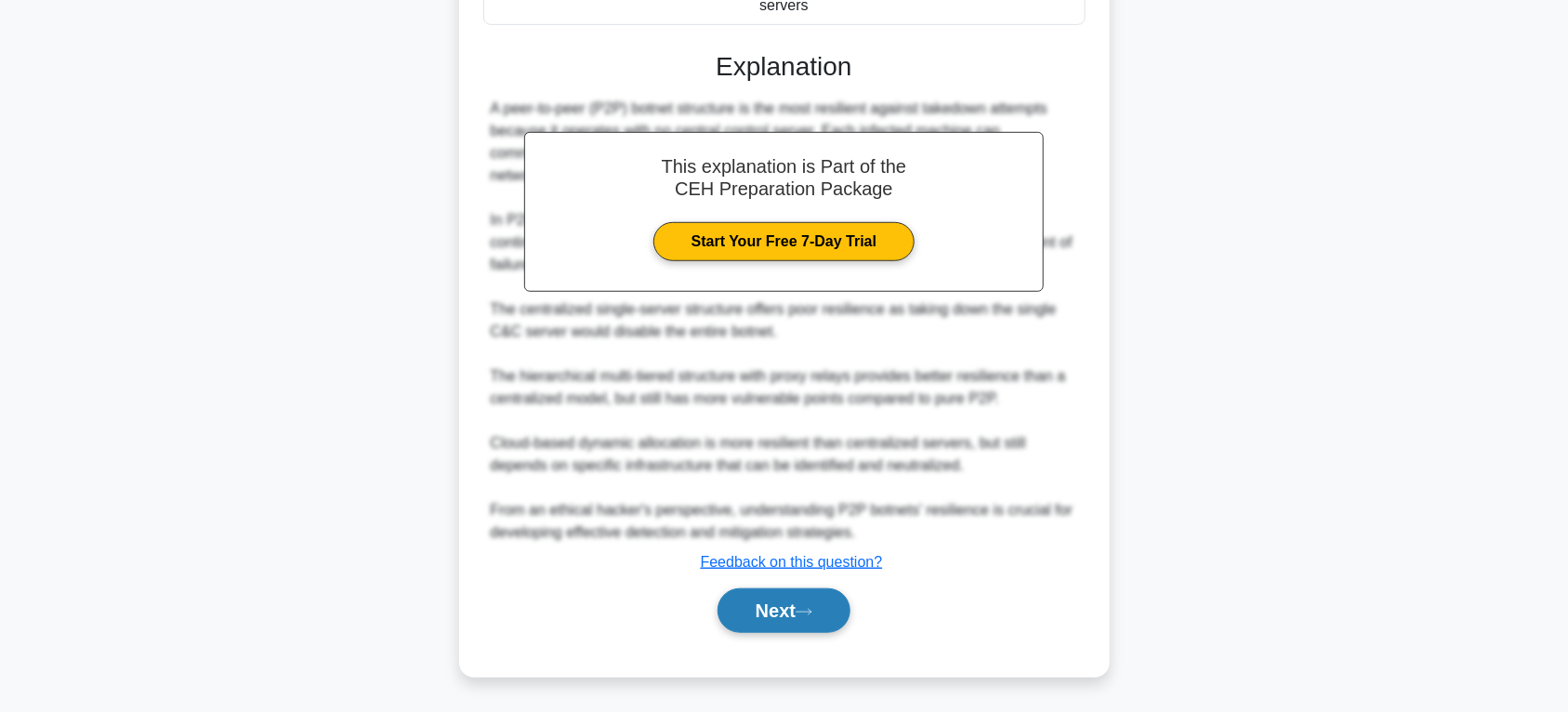
click at [744, 616] on button "Next" at bounding box center [784, 611] width 133 height 45
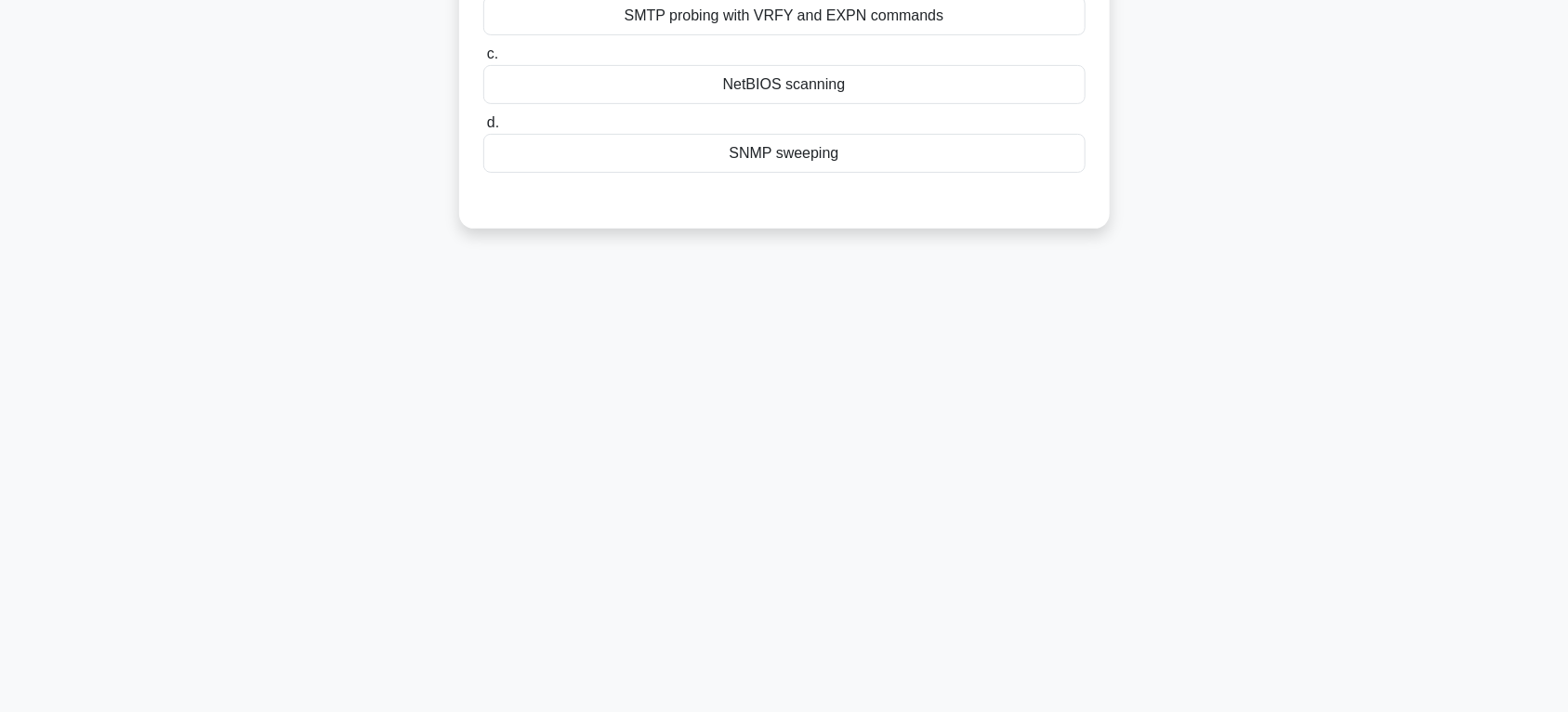
scroll to position [98, 0]
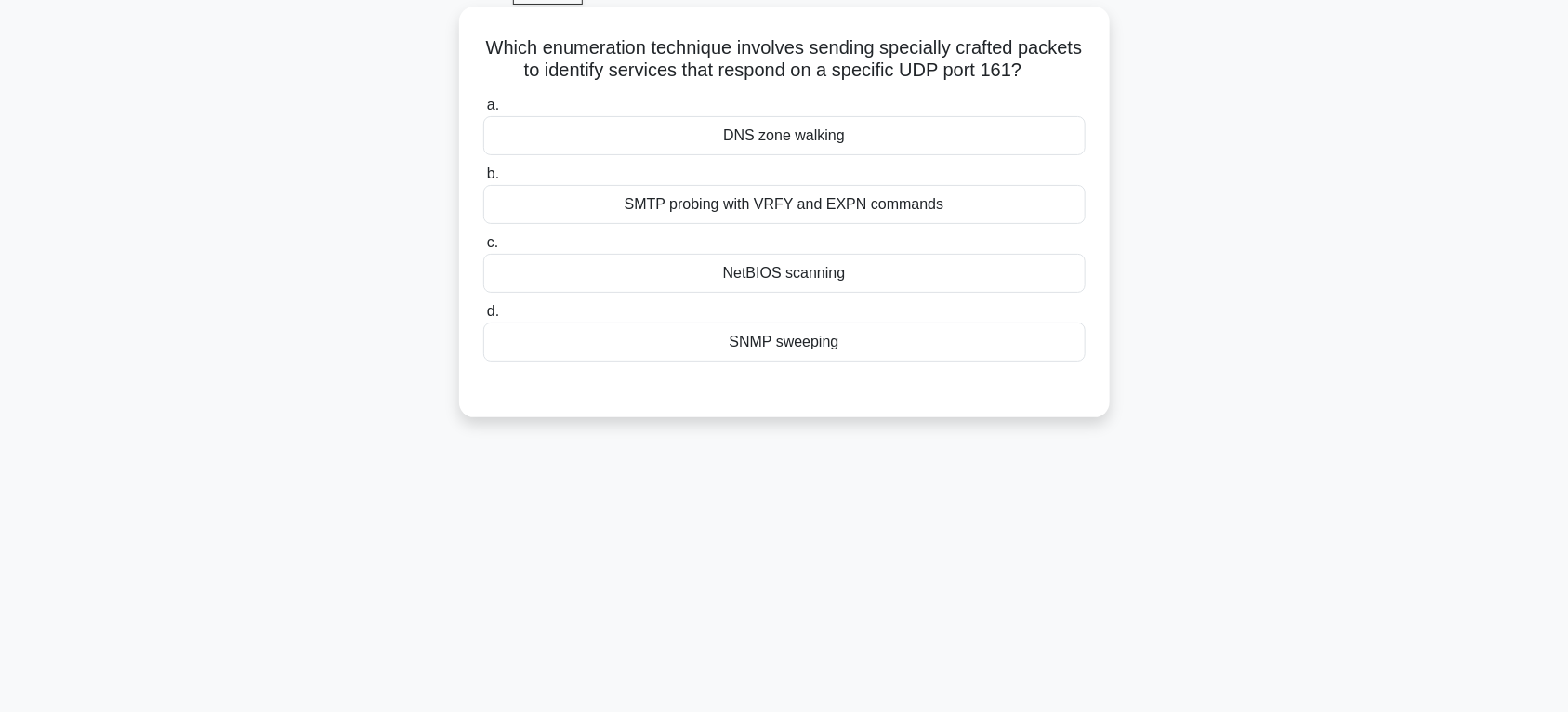
drag, startPoint x: 512, startPoint y: 35, endPoint x: 913, endPoint y: 355, distance: 513.0
click at [913, 355] on div "Which enumeration technique involves sending specially crafted packets to ident…" at bounding box center [784, 211] width 636 height 396
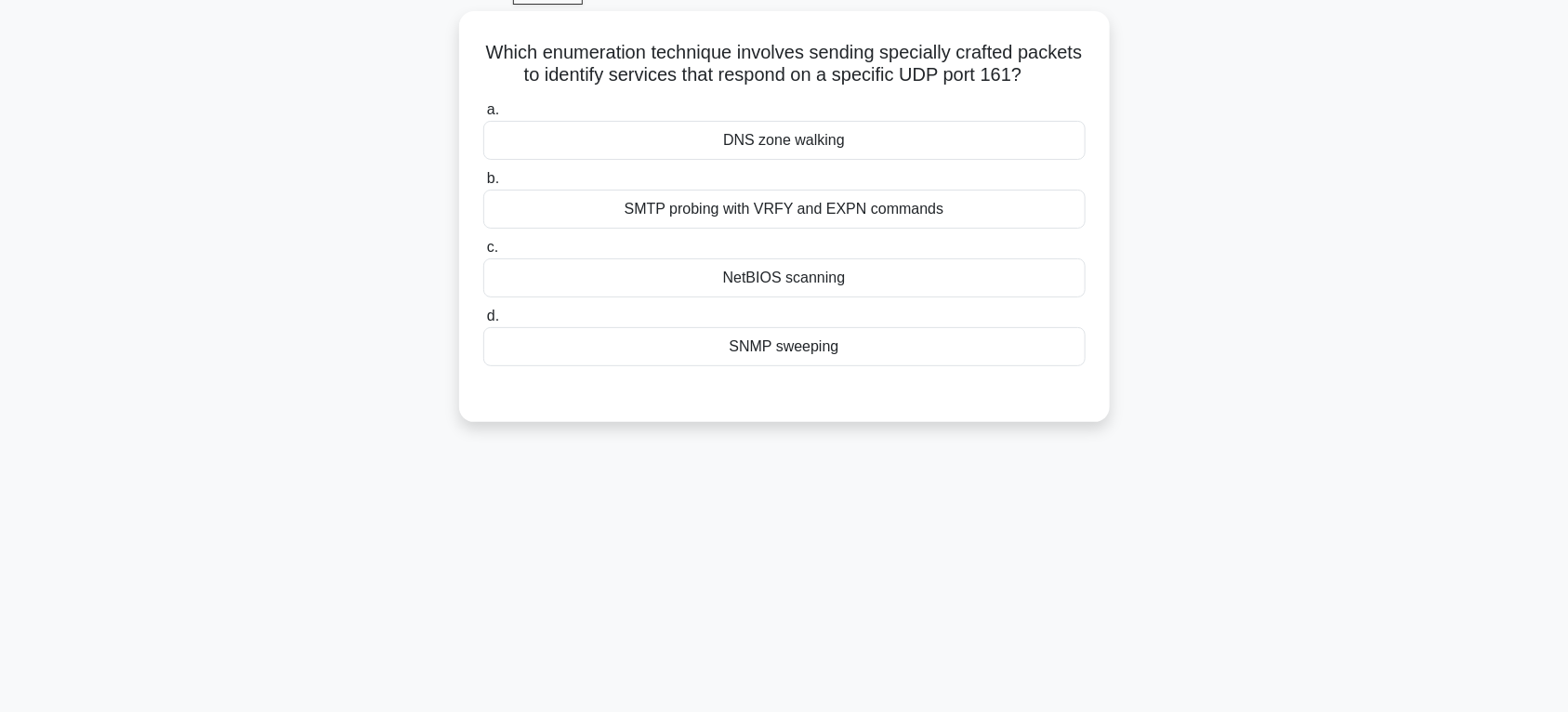
copy div "Which enumeration technique involves sending specially crafted packets to ident…"
click at [938, 453] on div "112:15 Stop CEH Intermediate 5/200 Which enumeration technique involves sending…" at bounding box center [784, 434] width 1227 height 930
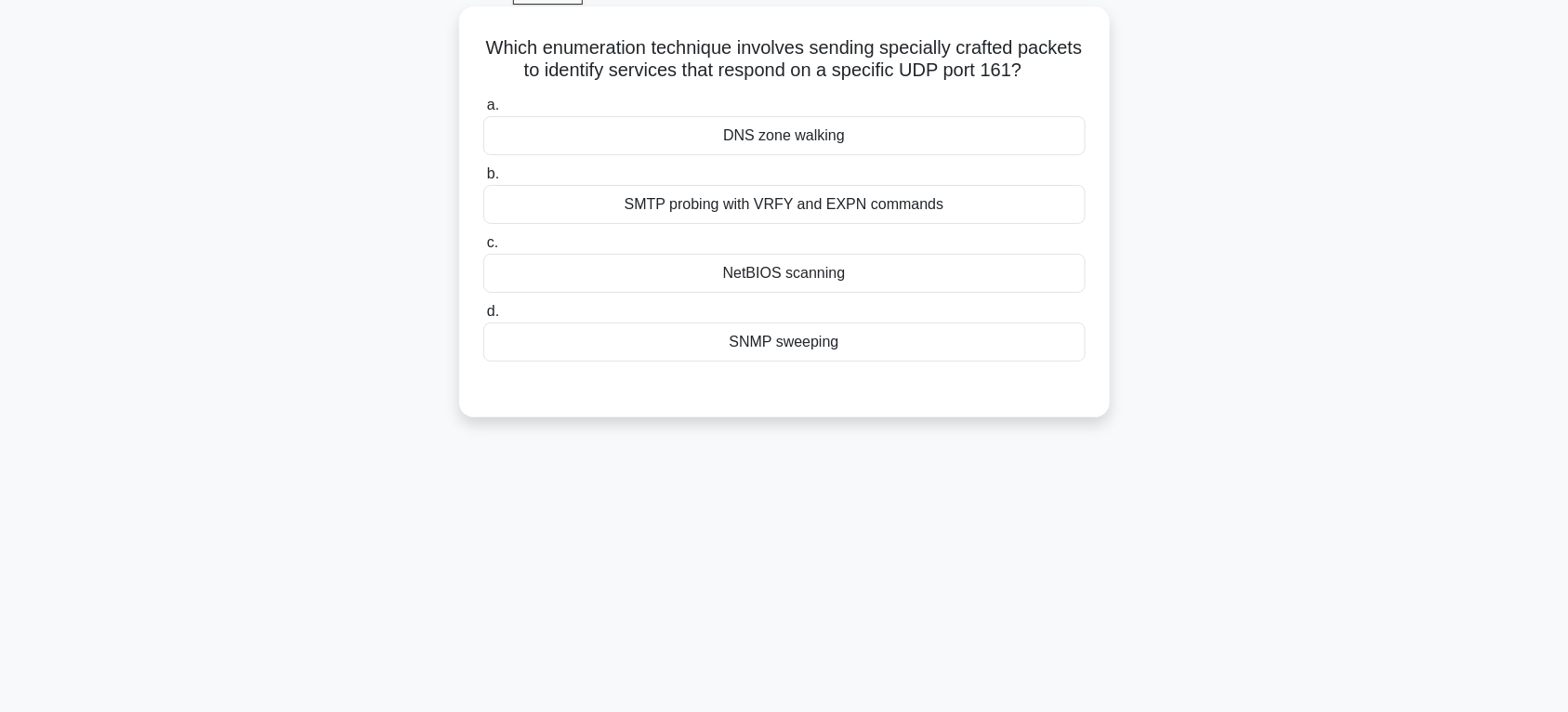
click at [824, 286] on div "NetBIOS scanning" at bounding box center [784, 273] width 602 height 39
click at [483, 249] on input "c. NetBIOS scanning" at bounding box center [483, 243] width 0 height 12
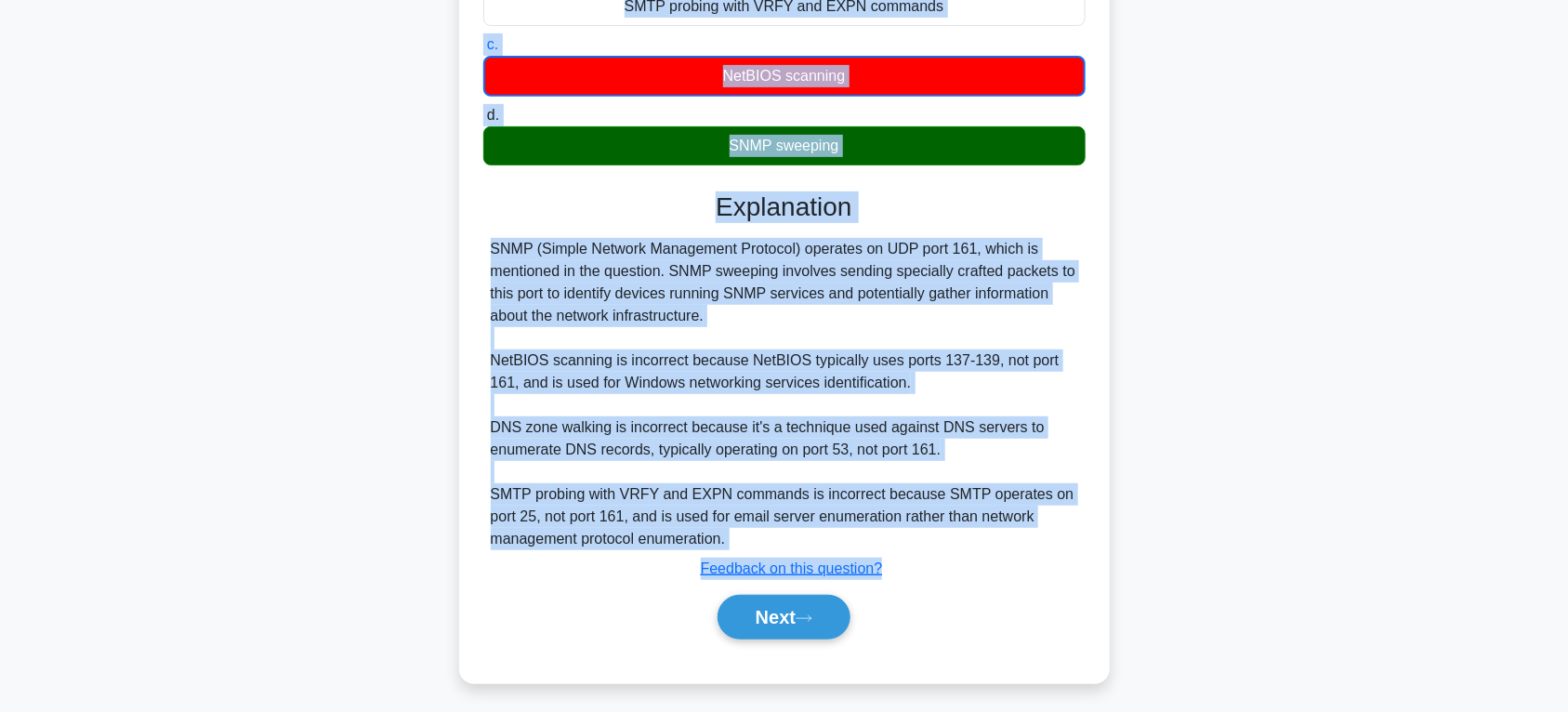
scroll to position [303, 0]
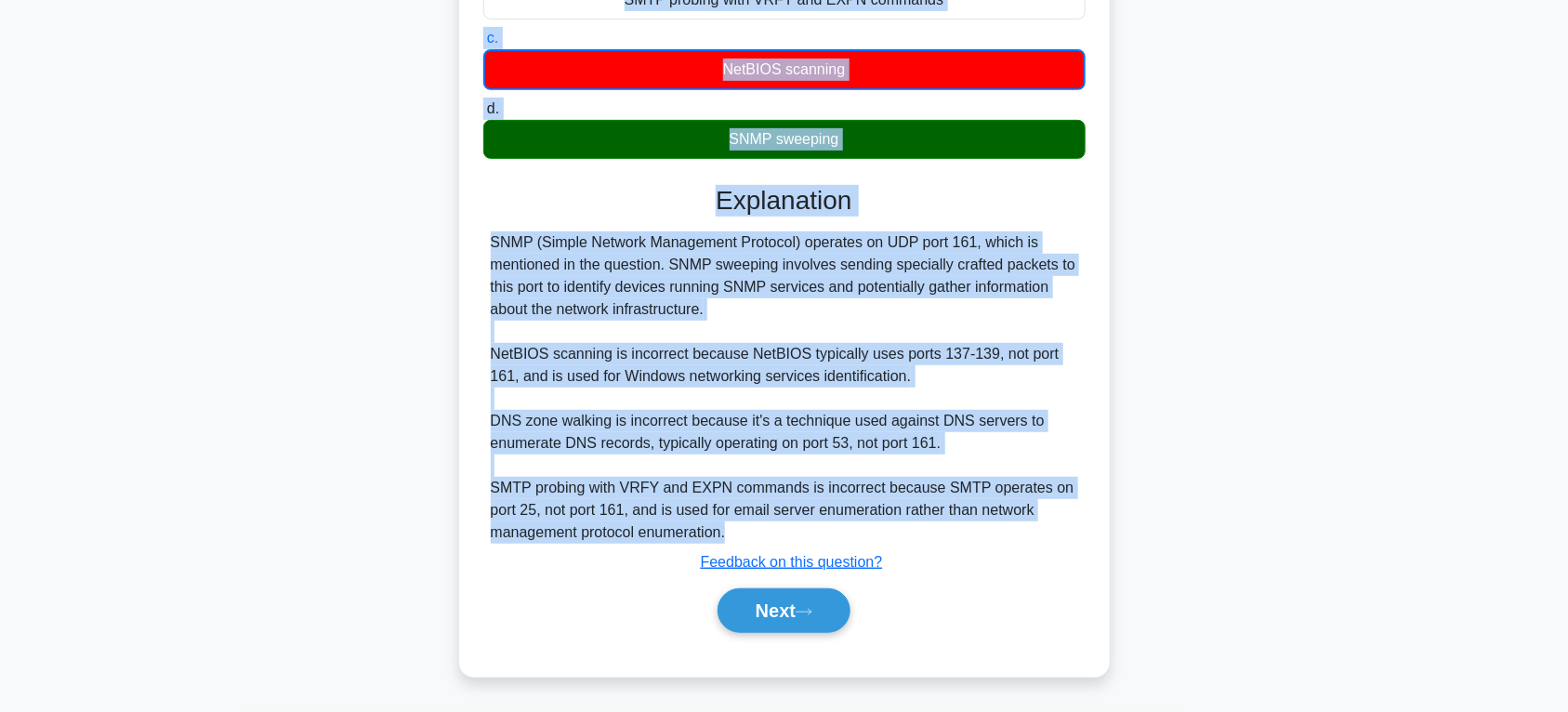
drag, startPoint x: 512, startPoint y: 46, endPoint x: 1047, endPoint y: 525, distance: 718.1
click at [1047, 525] on div "Which enumeration technique involves sending specially crafted packets to ident…" at bounding box center [784, 239] width 636 height 860
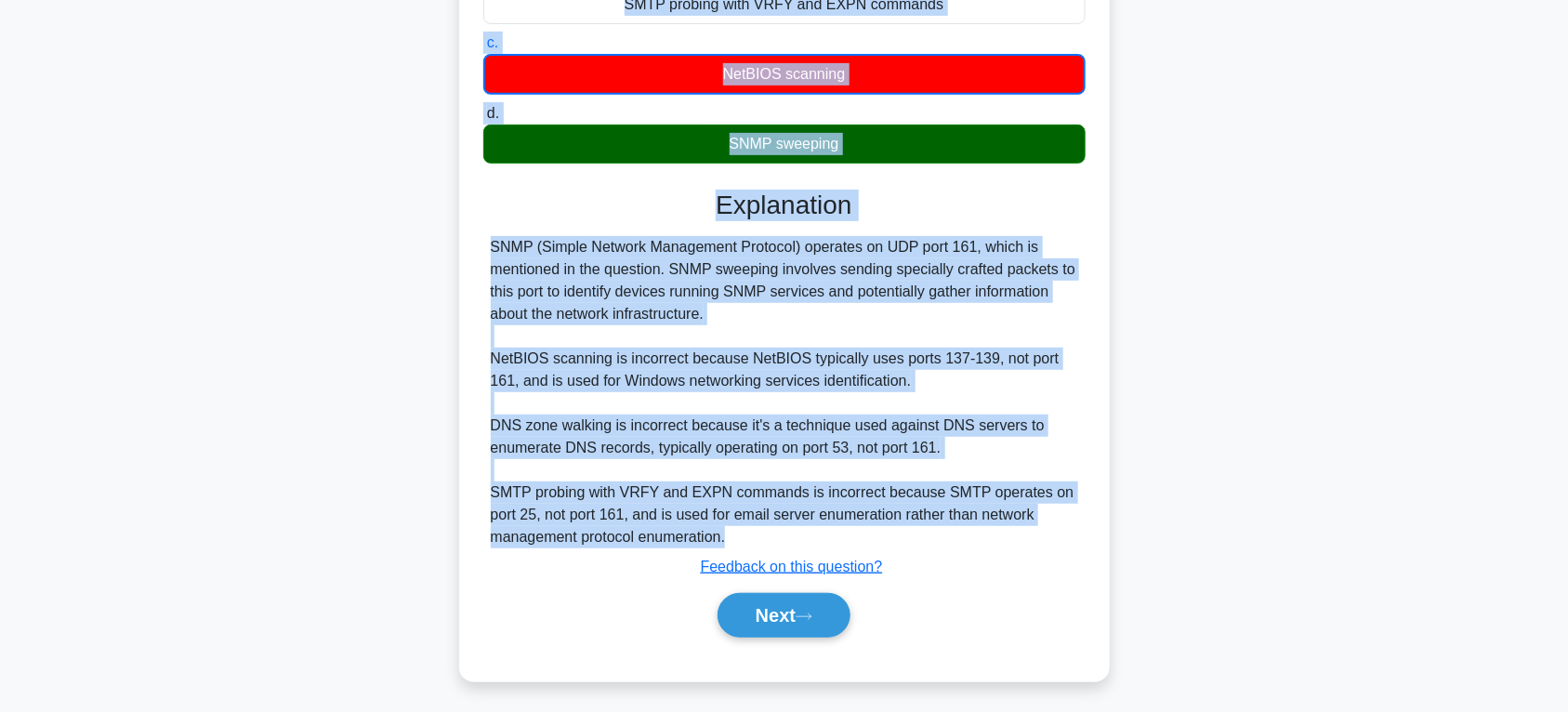
copy div "Which enumeration technique involves sending specially crafted packets to ident…"
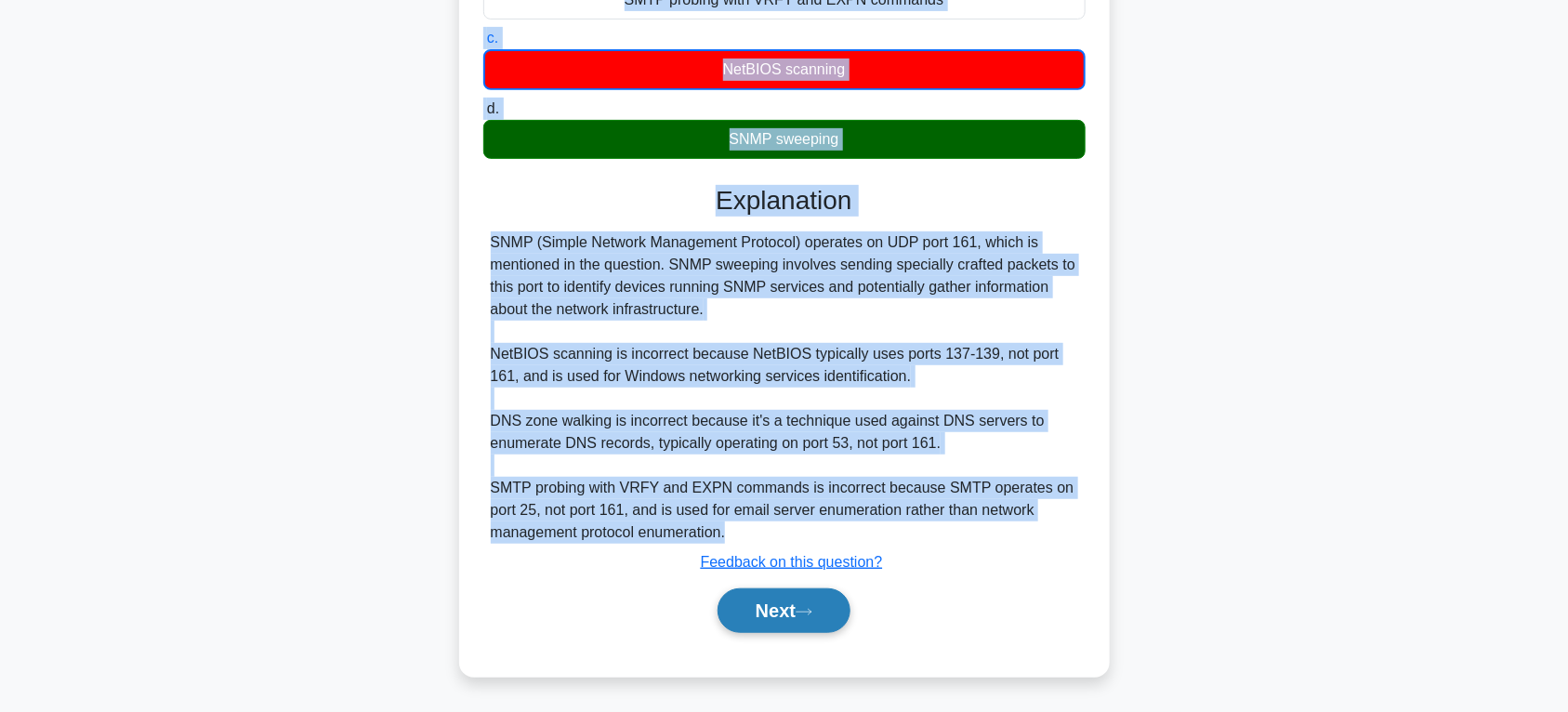
click at [772, 605] on button "Next" at bounding box center [784, 611] width 133 height 45
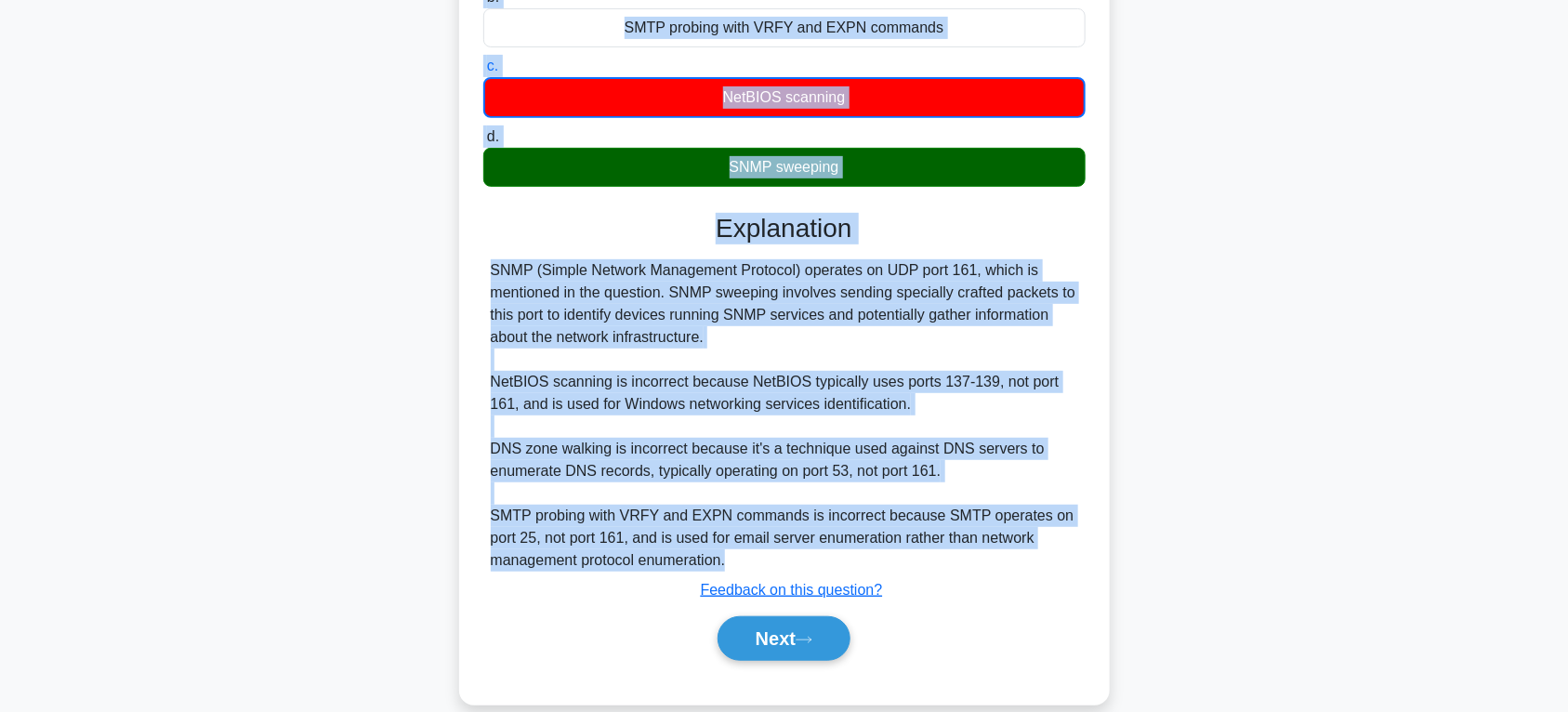
scroll to position [0, 0]
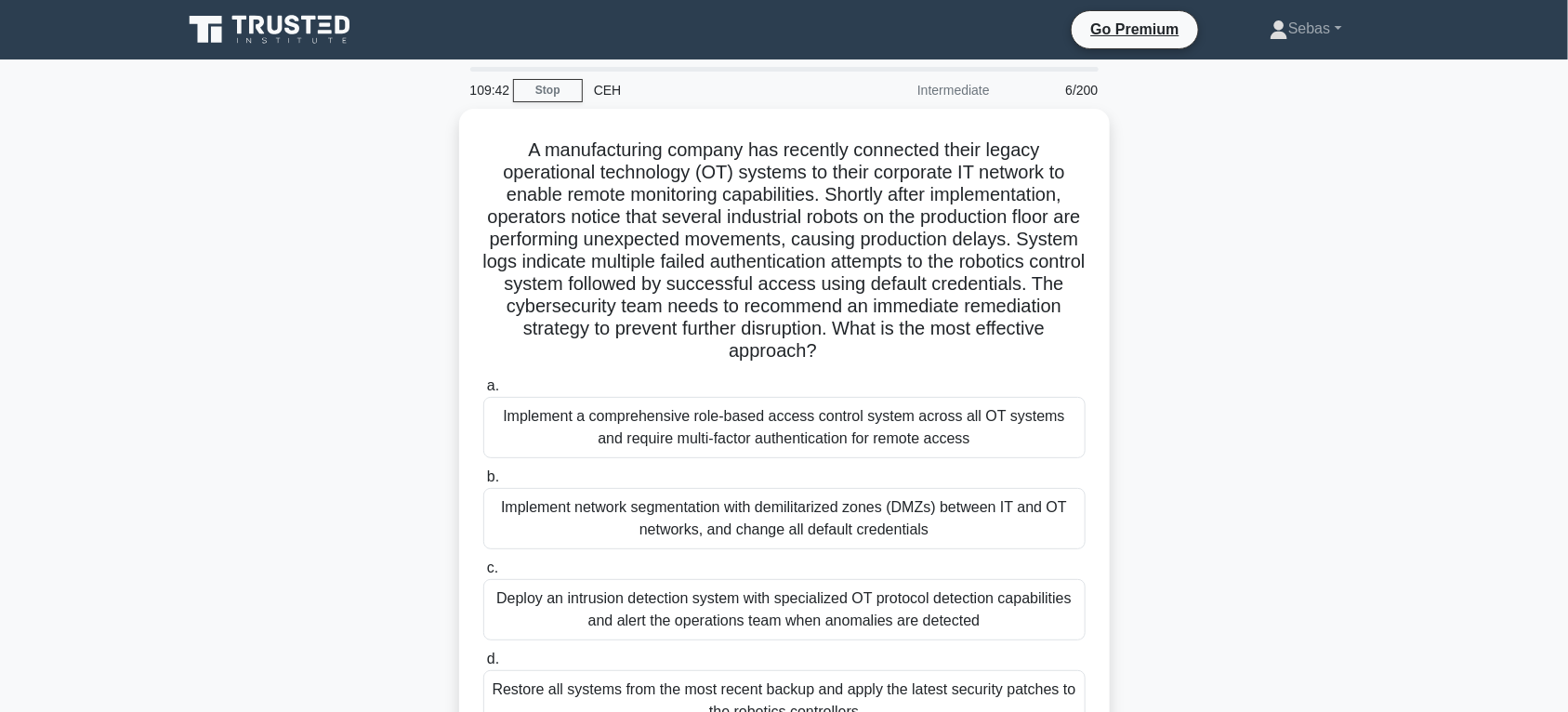
click at [1239, 274] on div "A manufacturing company has recently connected their legacy operational technol…" at bounding box center [784, 459] width 1227 height 701
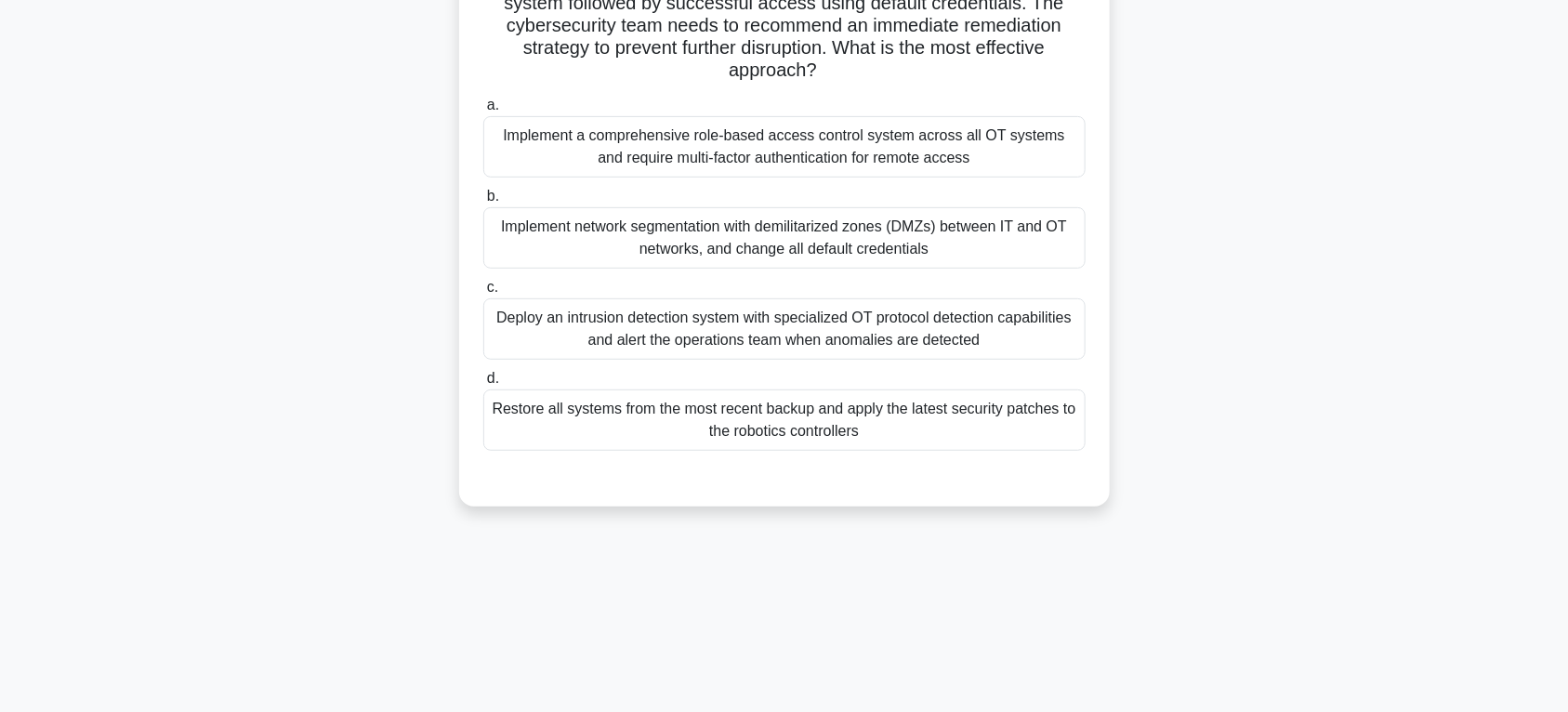
scroll to position [291, 0]
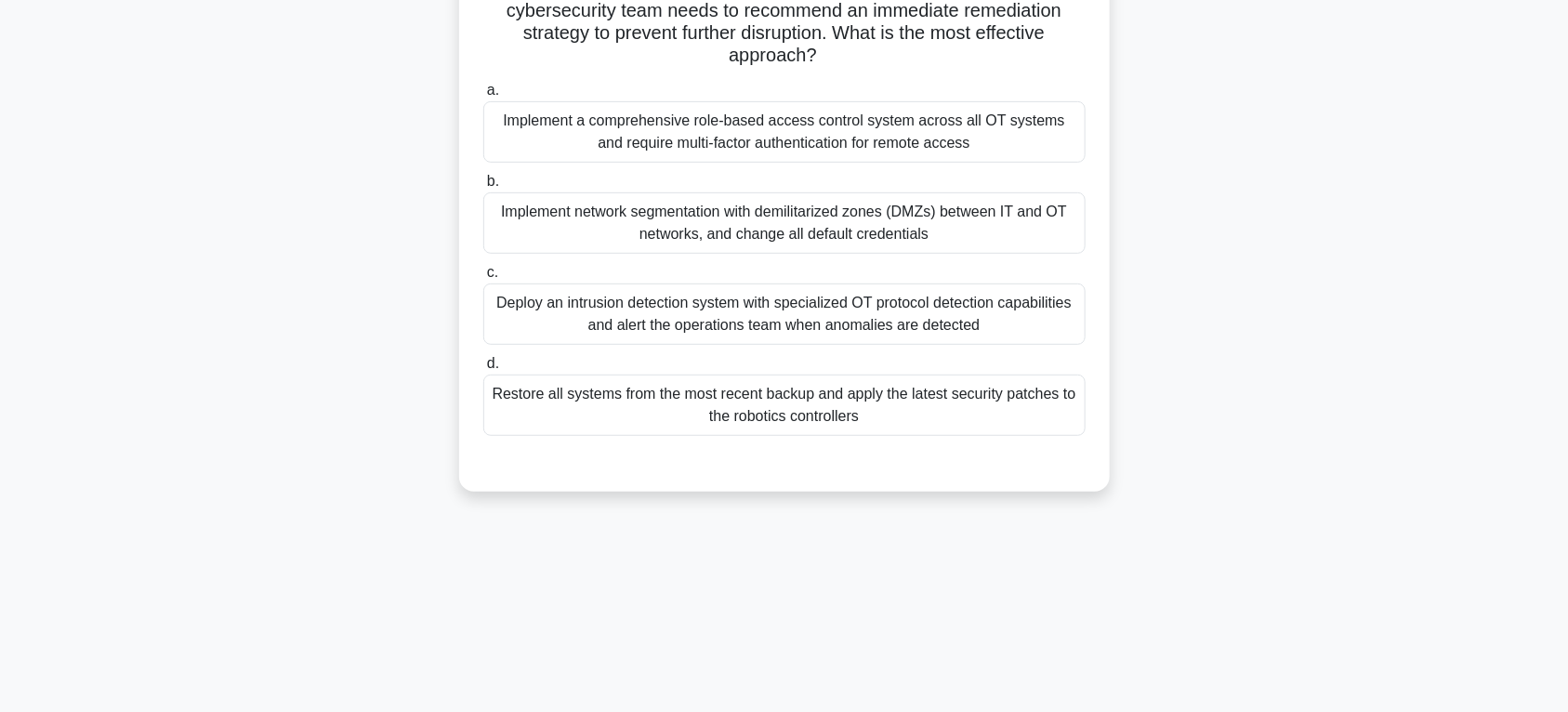
drag, startPoint x: 518, startPoint y: 137, endPoint x: 916, endPoint y: 420, distance: 488.4
click at [916, 420] on div "A manufacturing company has recently connected their legacy operational technol…" at bounding box center [784, 152] width 636 height 664
copy div "A manufacturing company has recently connected their legacy operational technol…"
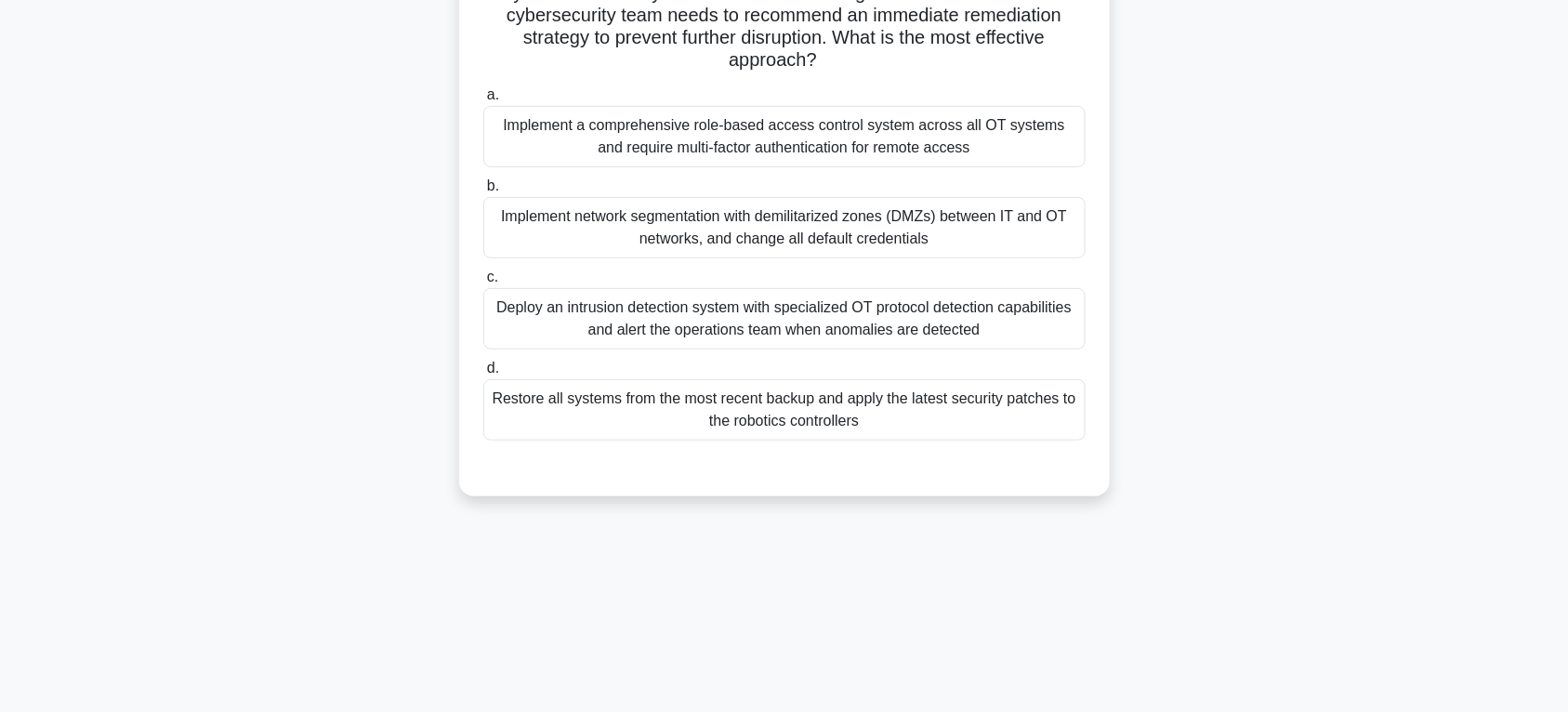
click at [1283, 377] on div "A manufacturing company has recently connected their legacy operational technol…" at bounding box center [784, 169] width 1227 height 701
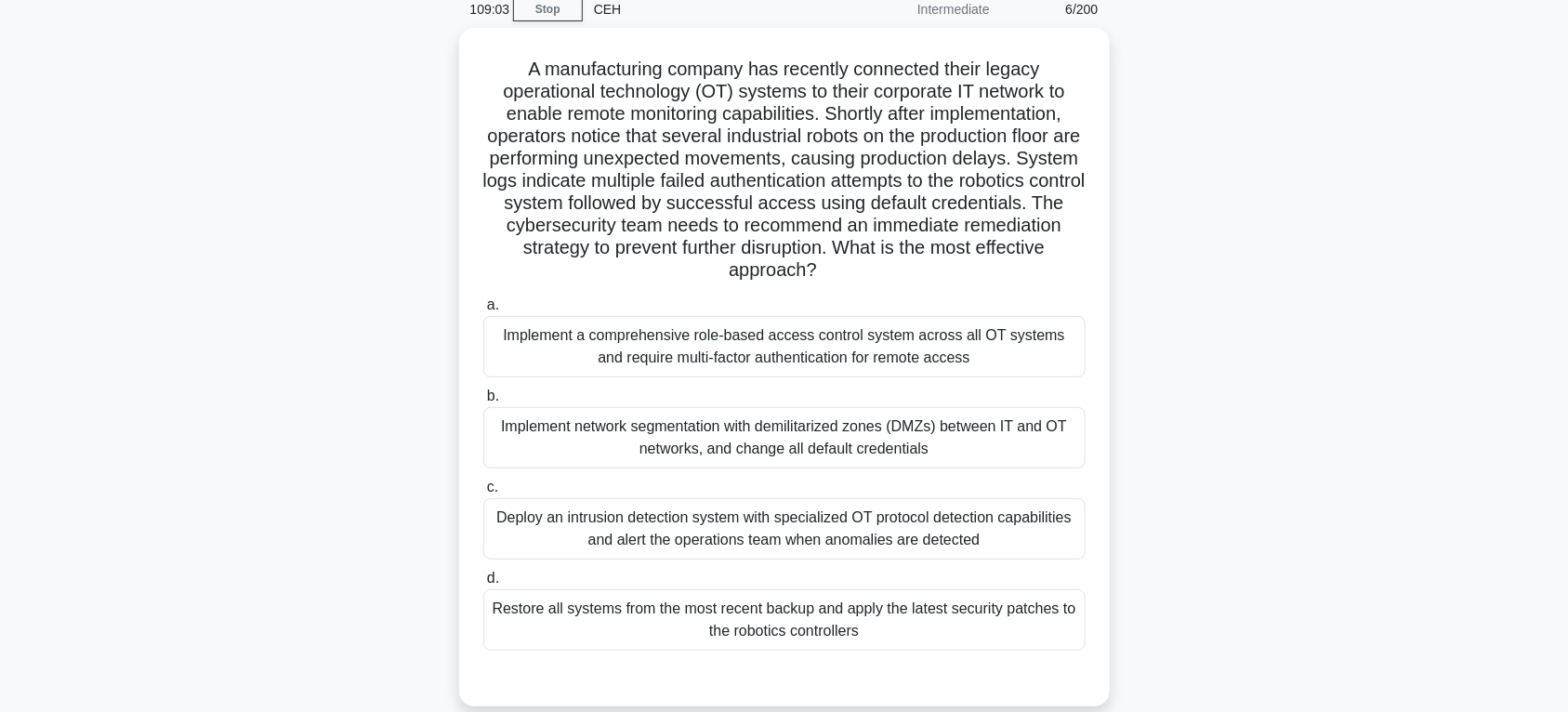
scroll to position [194, 0]
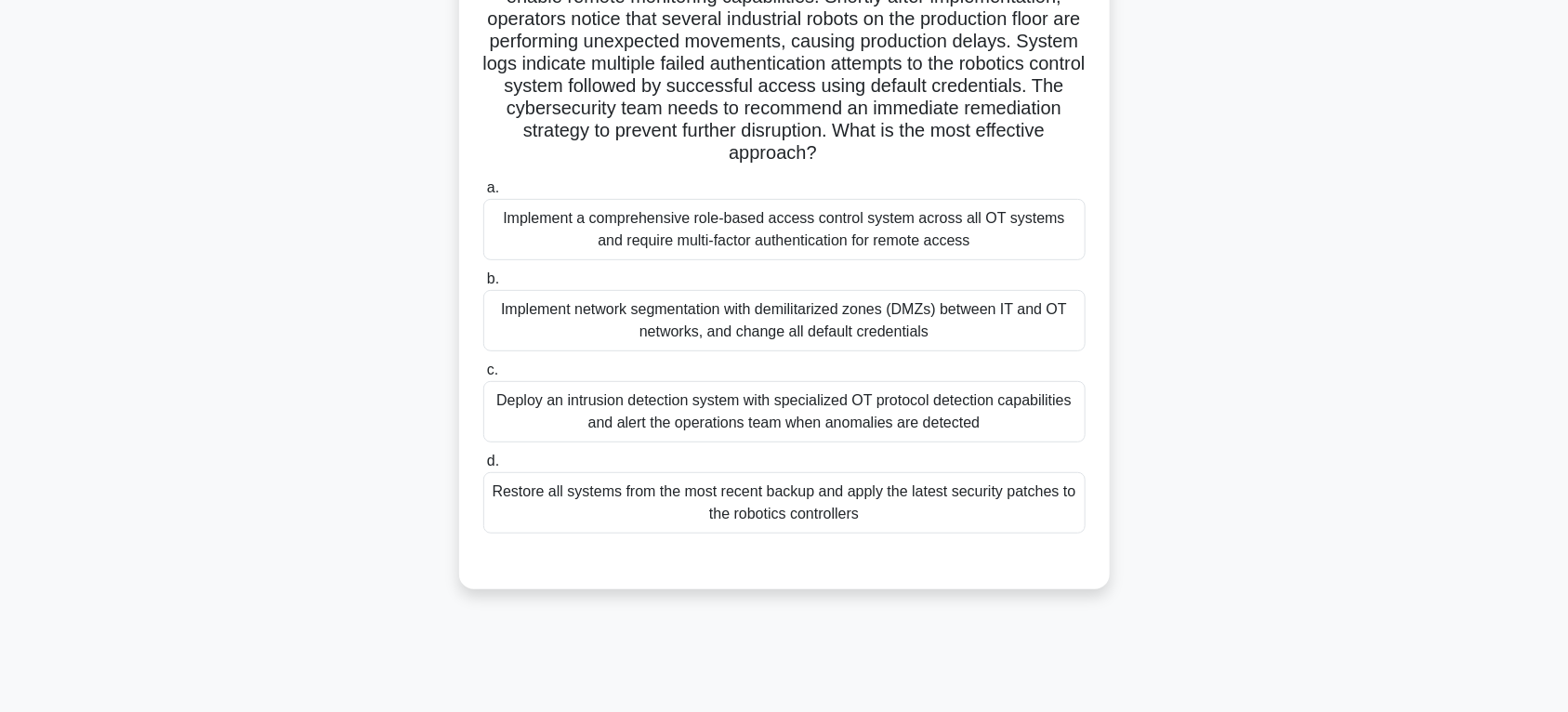
click at [793, 254] on div "Implement a comprehensive role-based access control system across all OT system…" at bounding box center [784, 229] width 602 height 61
click at [483, 195] on input "a. Implement a comprehensive role-based access control system across all OT sys…" at bounding box center [483, 188] width 0 height 12
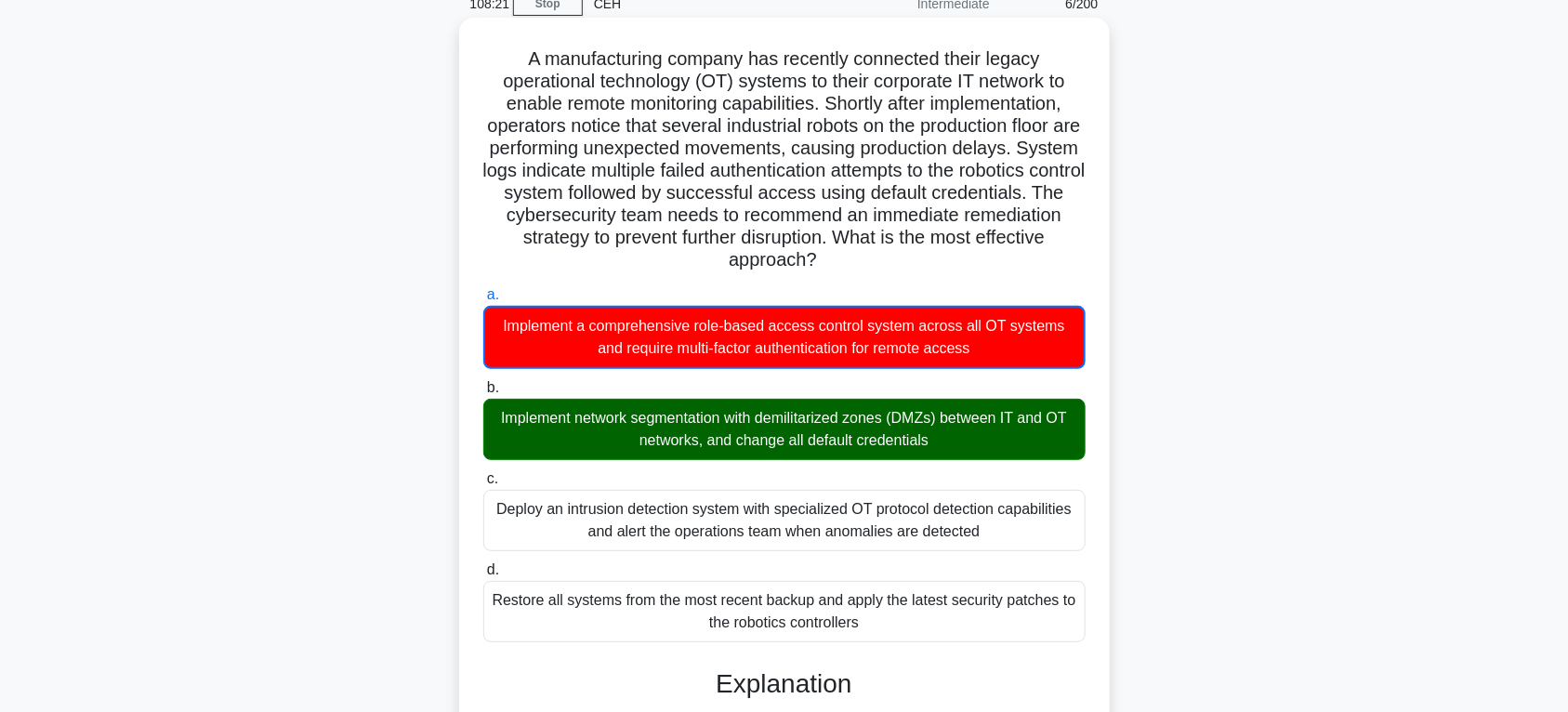
scroll to position [387, 0]
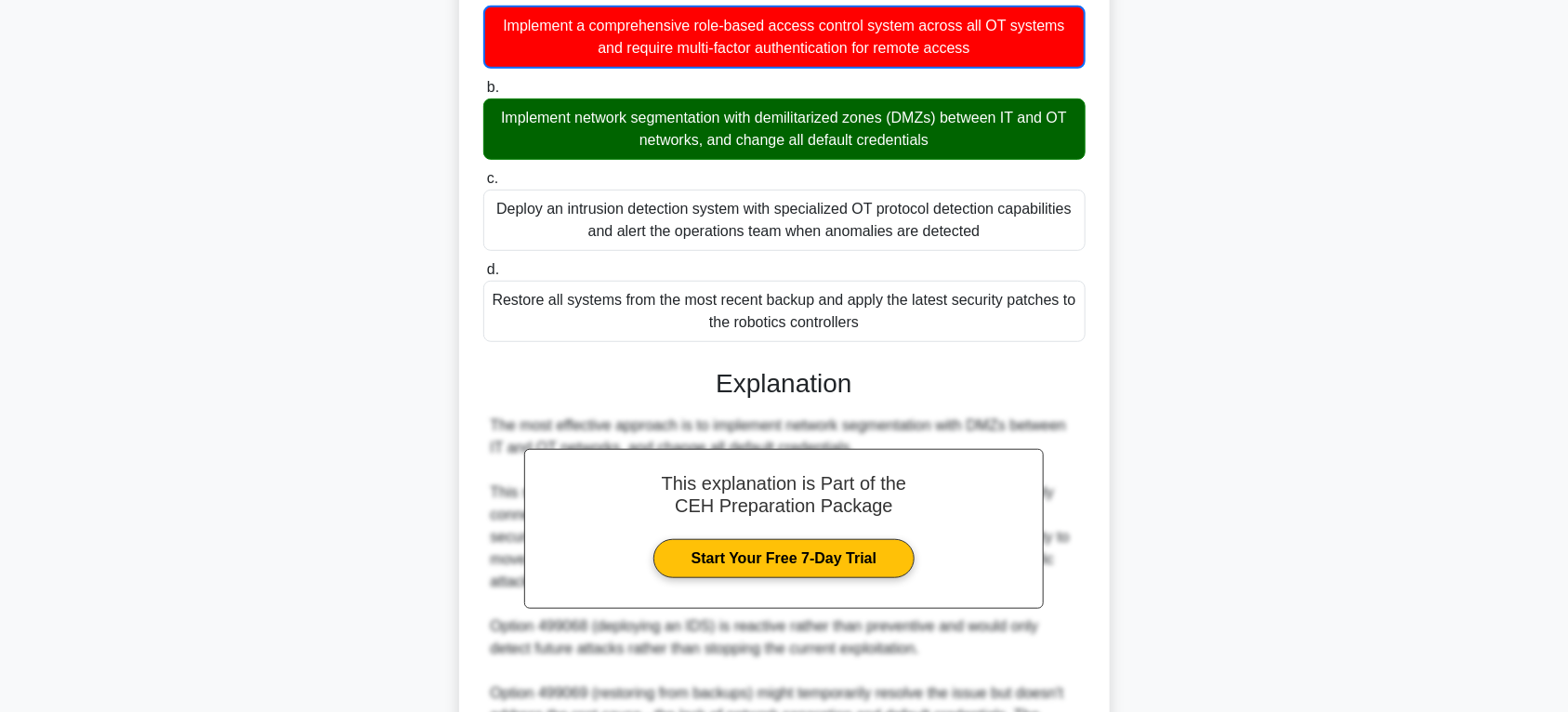
drag, startPoint x: 522, startPoint y: 142, endPoint x: 943, endPoint y: 322, distance: 457.9
click at [943, 322] on div "A manufacturing company has recently connected their legacy operational technol…" at bounding box center [784, 356] width 636 height 1262
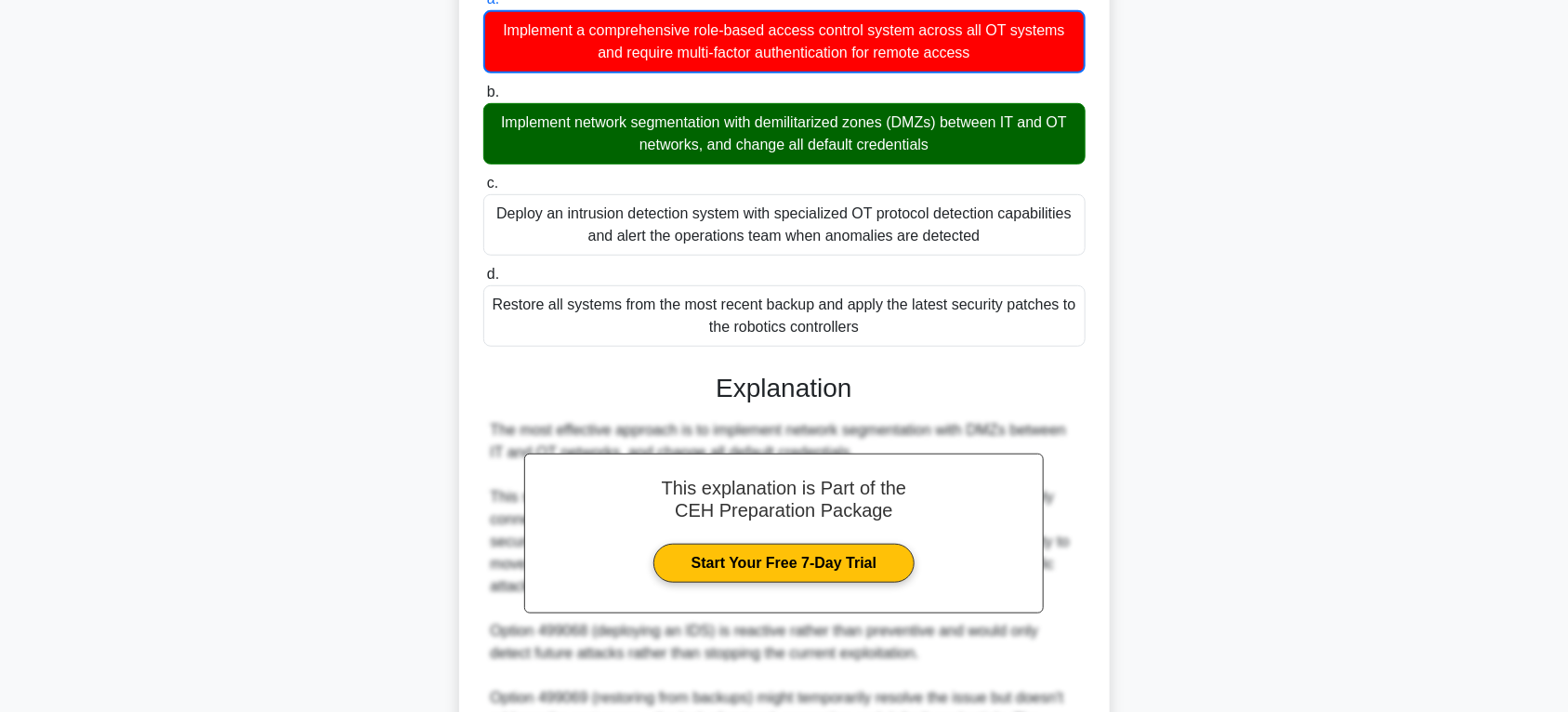
copy div "A manufacturing company has recently connected their legacy operational technol…"
click at [1333, 333] on div "A manufacturing company has recently connected their legacy operational technol…" at bounding box center [784, 371] width 1227 height 1299
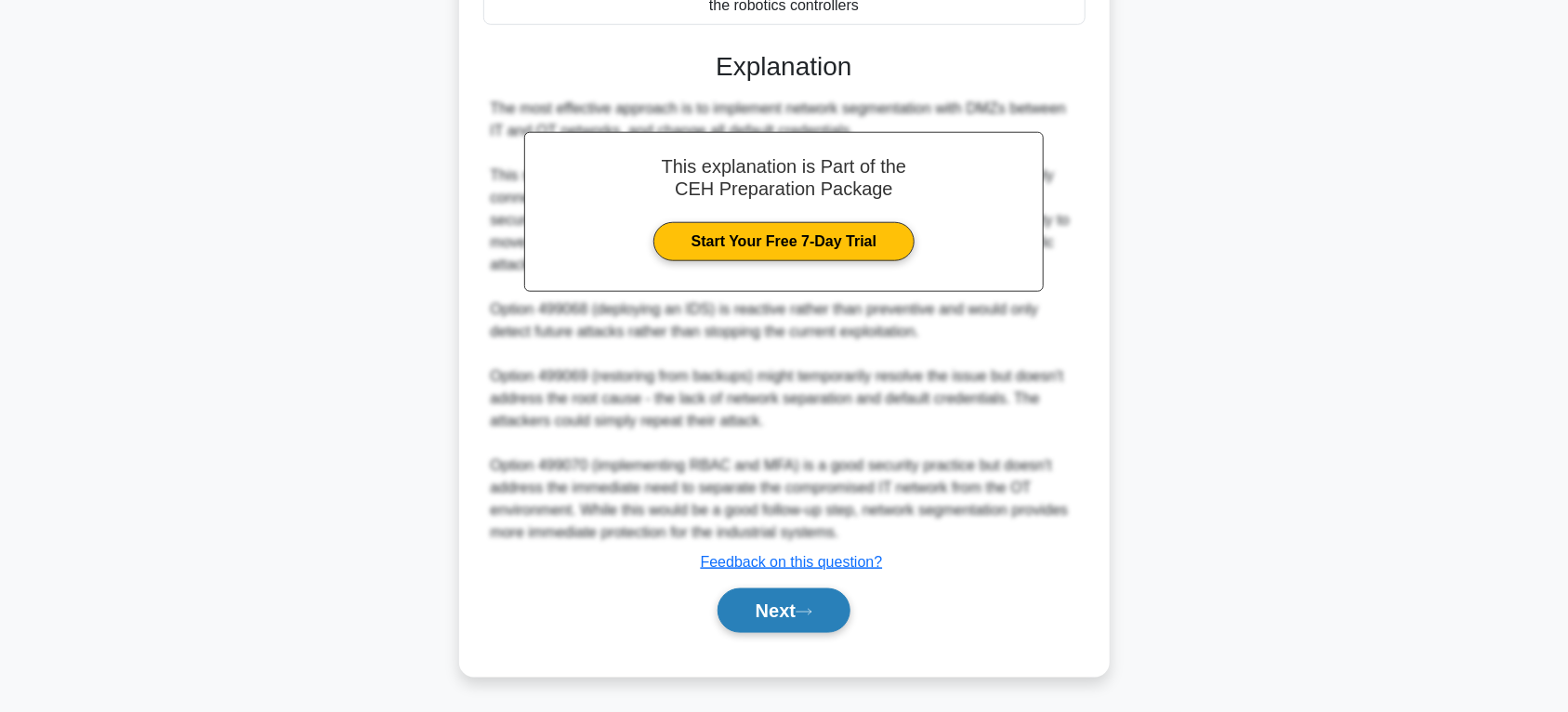
click at [832, 602] on button "Next" at bounding box center [784, 611] width 133 height 45
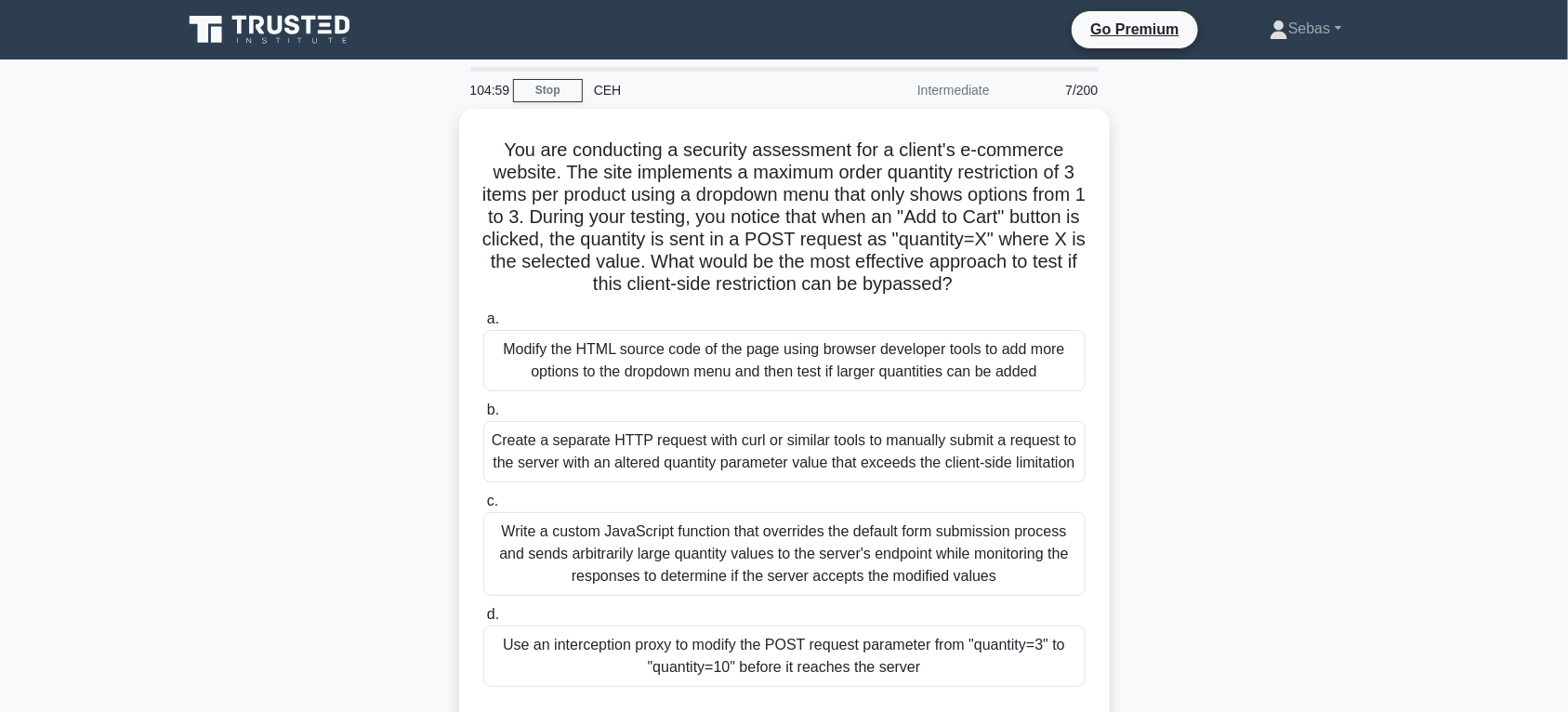
click at [1529, 284] on main "104:59 Stop CEH Intermediate 7/200 You are conducting a security assessment for…" at bounding box center [784, 531] width 1568 height 944
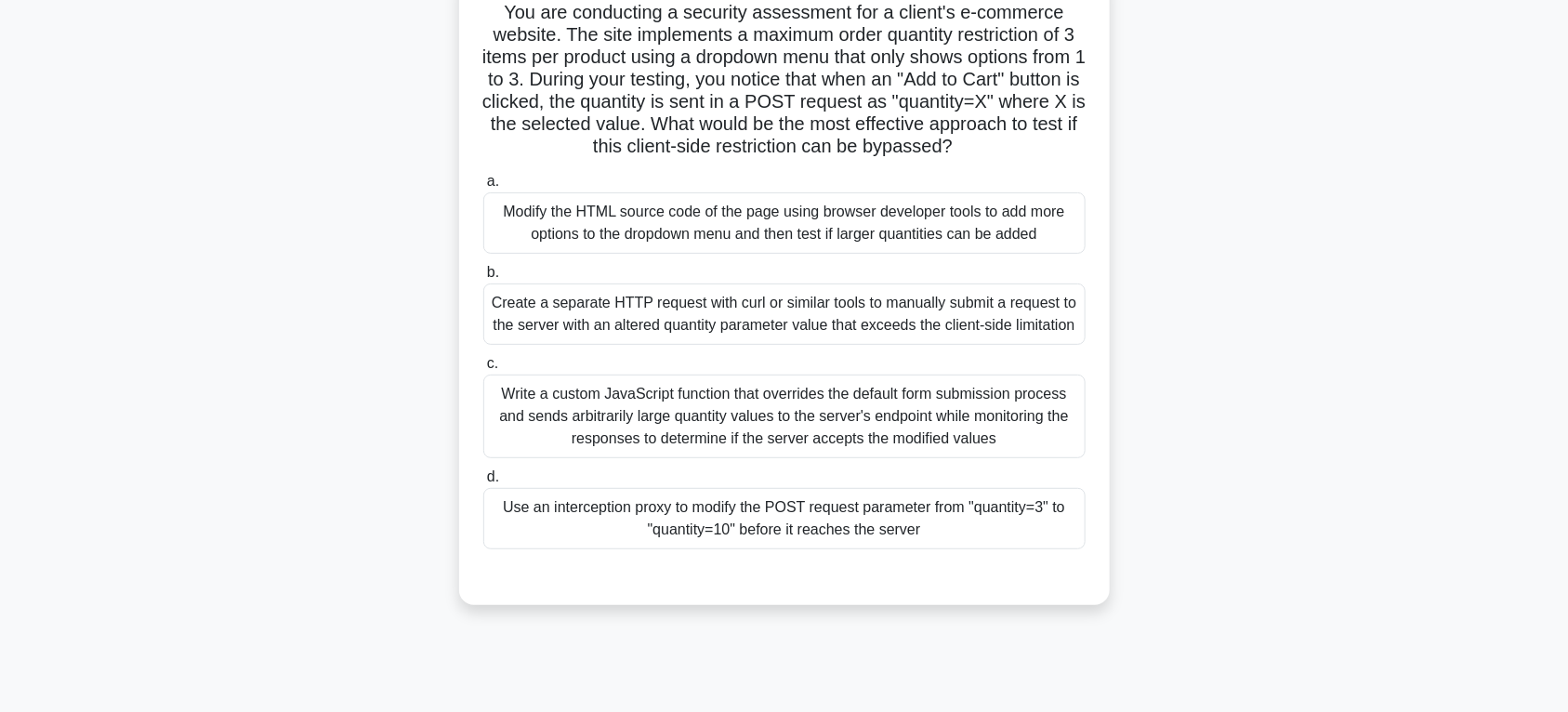
scroll to position [194, 0]
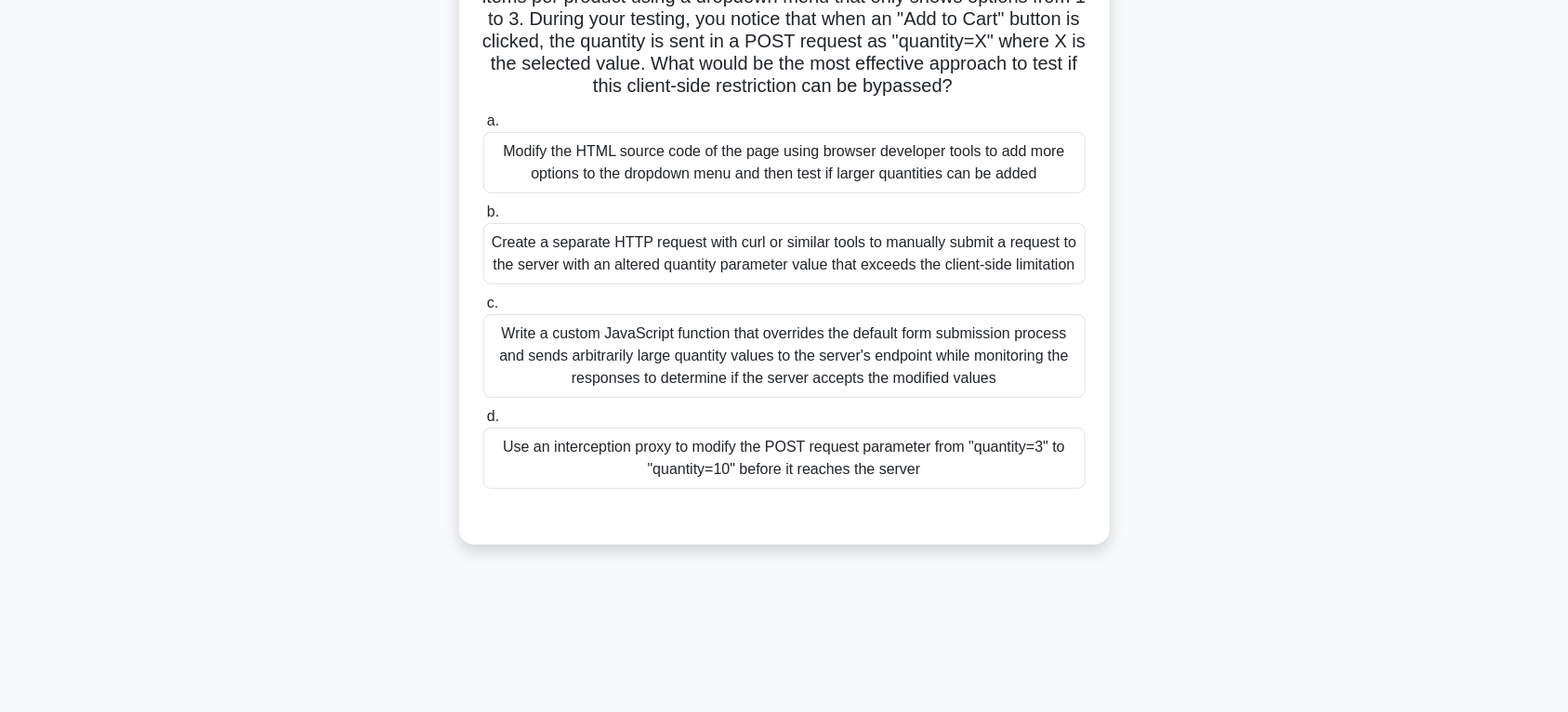
click at [928, 244] on div "Create a separate HTTP request with curl or similar tools to manually submit a …" at bounding box center [784, 253] width 602 height 61
click at [483, 219] on input "b. Create a separate HTTP request with curl or similar tools to manually submit…" at bounding box center [483, 212] width 0 height 12
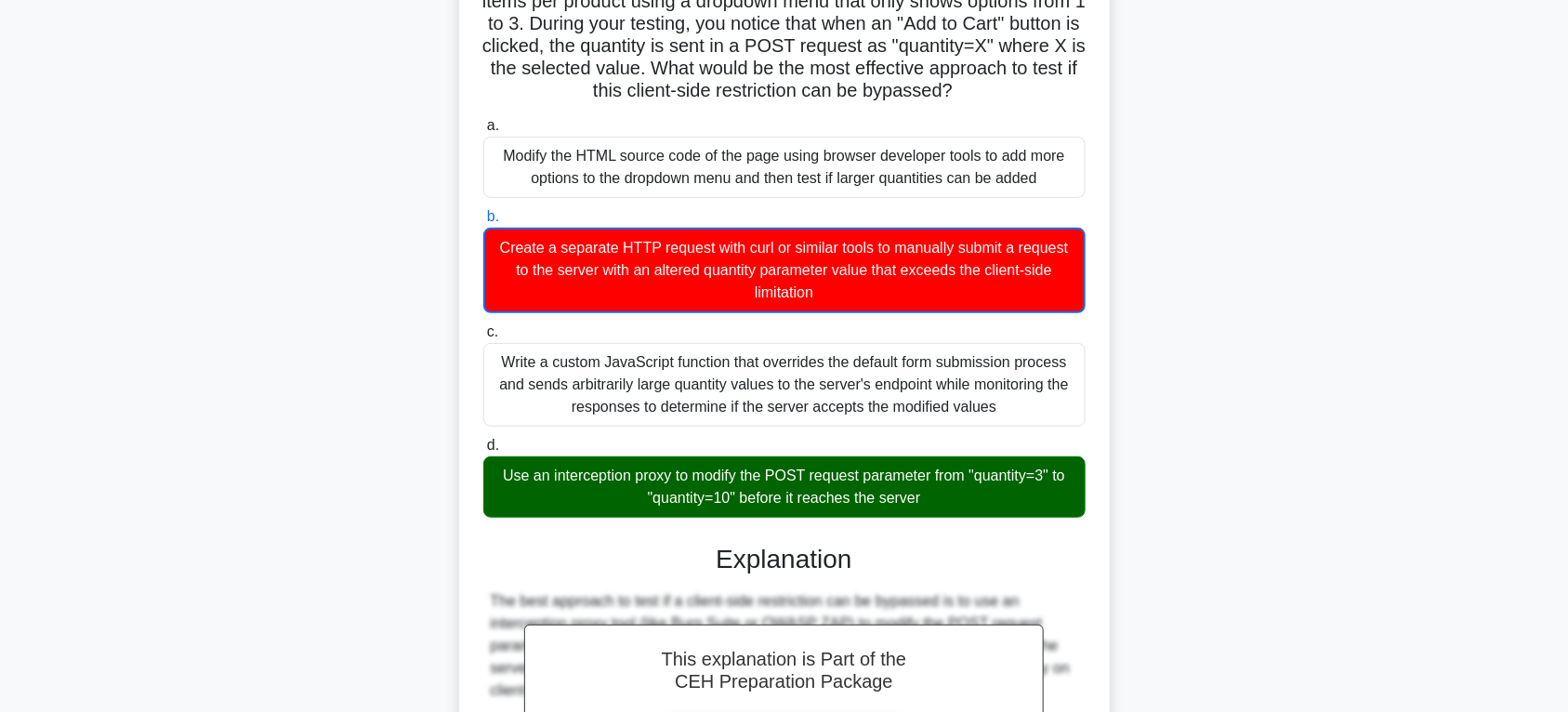
click at [1131, 471] on div "You are conducting a security assessment for a client's e-commerce website. The…" at bounding box center [784, 587] width 1227 height 1344
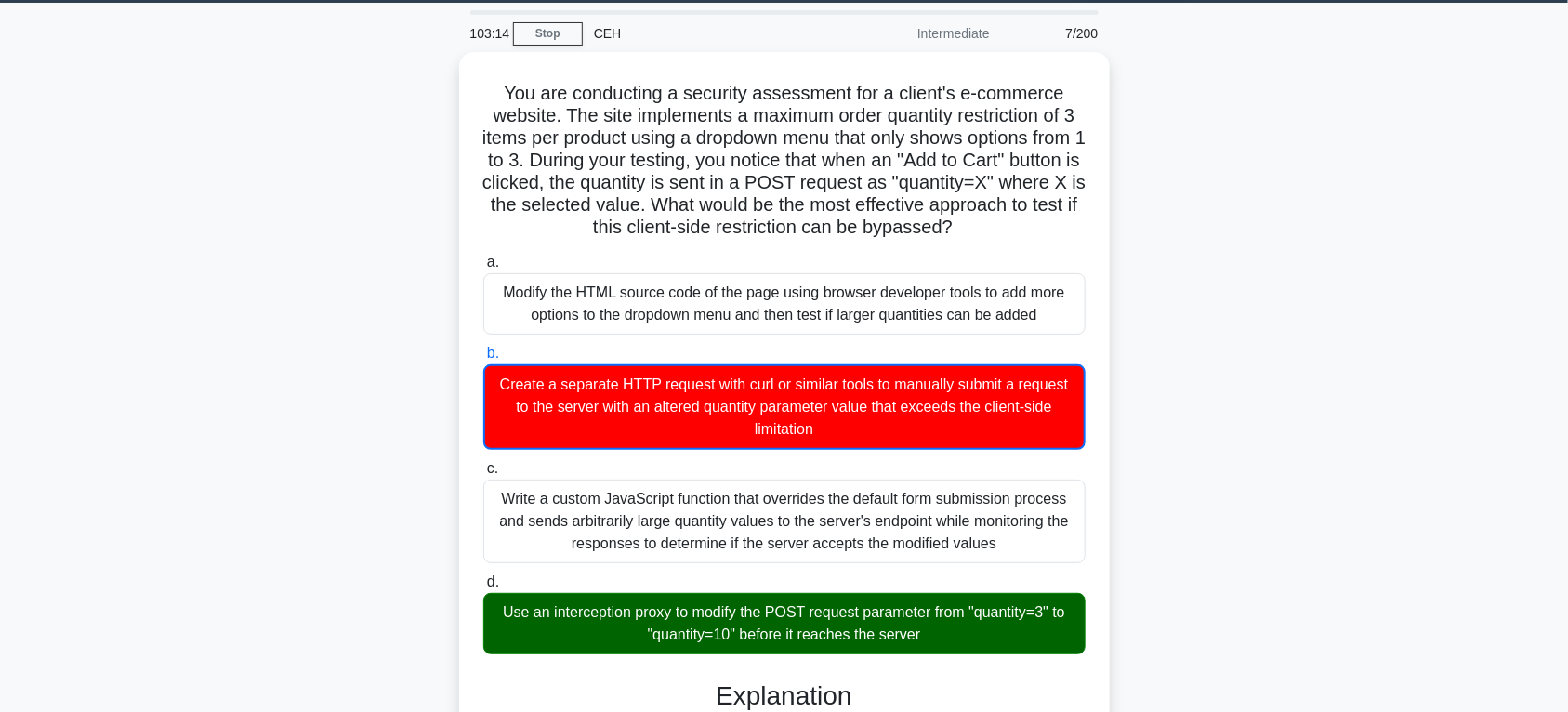
scroll to position [0, 0]
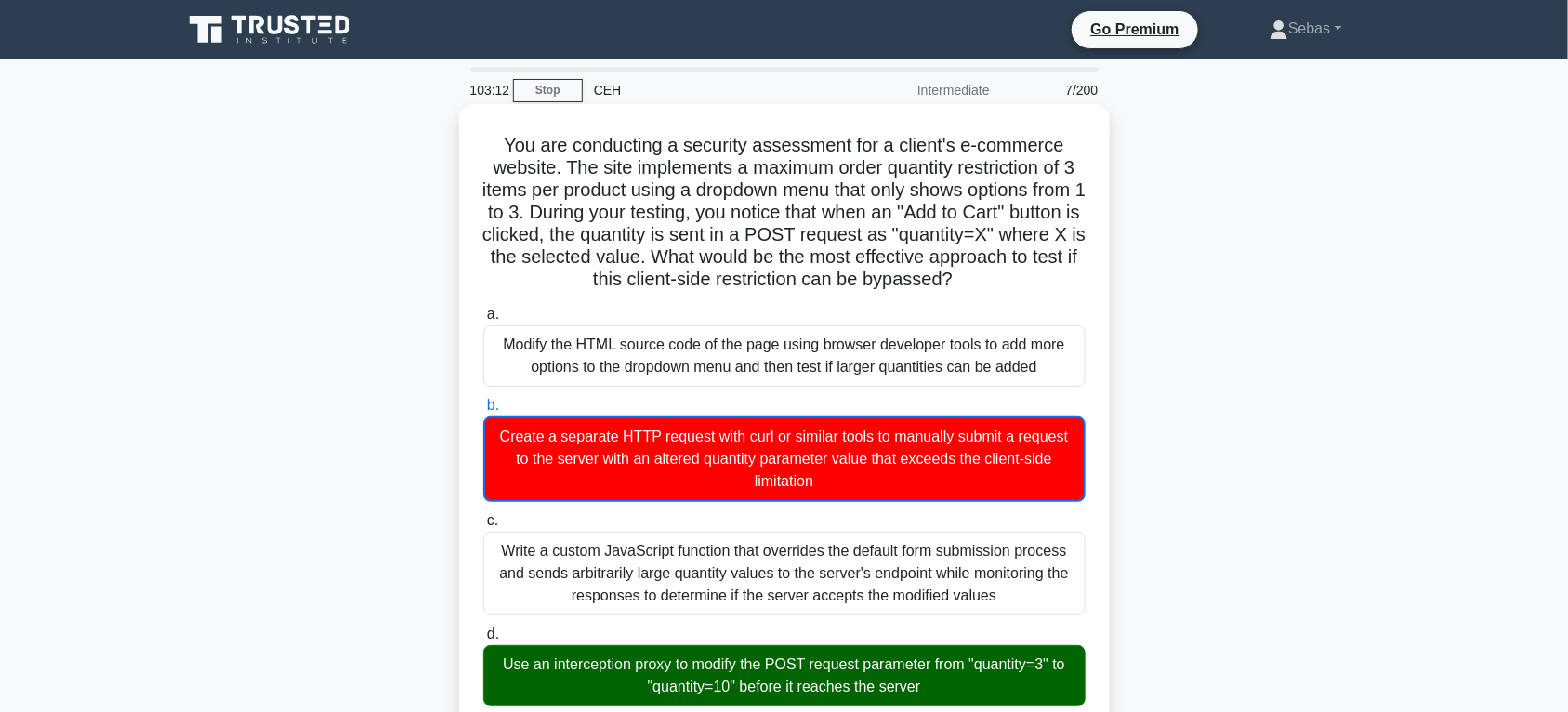
drag, startPoint x: 928, startPoint y: 504, endPoint x: 458, endPoint y: 151, distance: 587.8
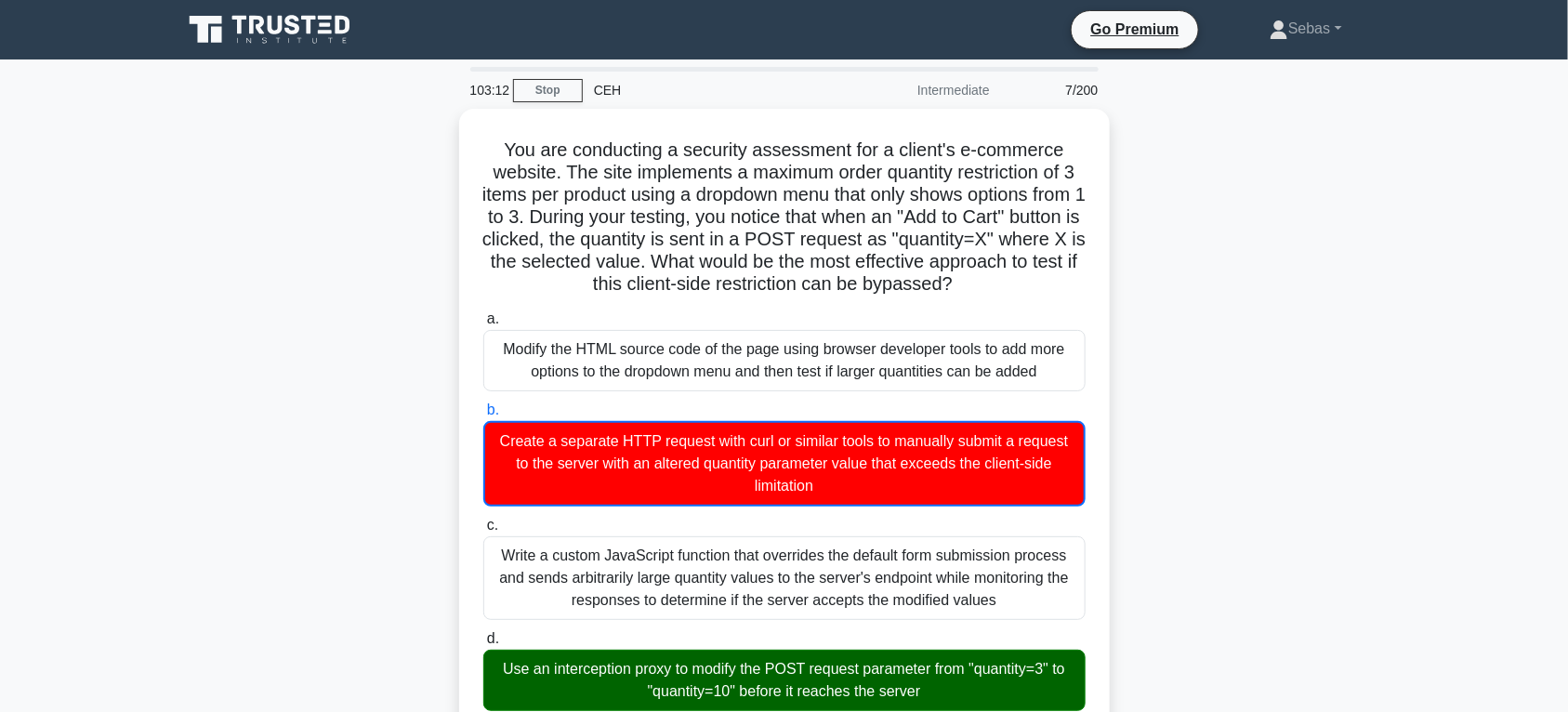
copy div "You are conducting a security assessment for a client's e-commerce website. The…"
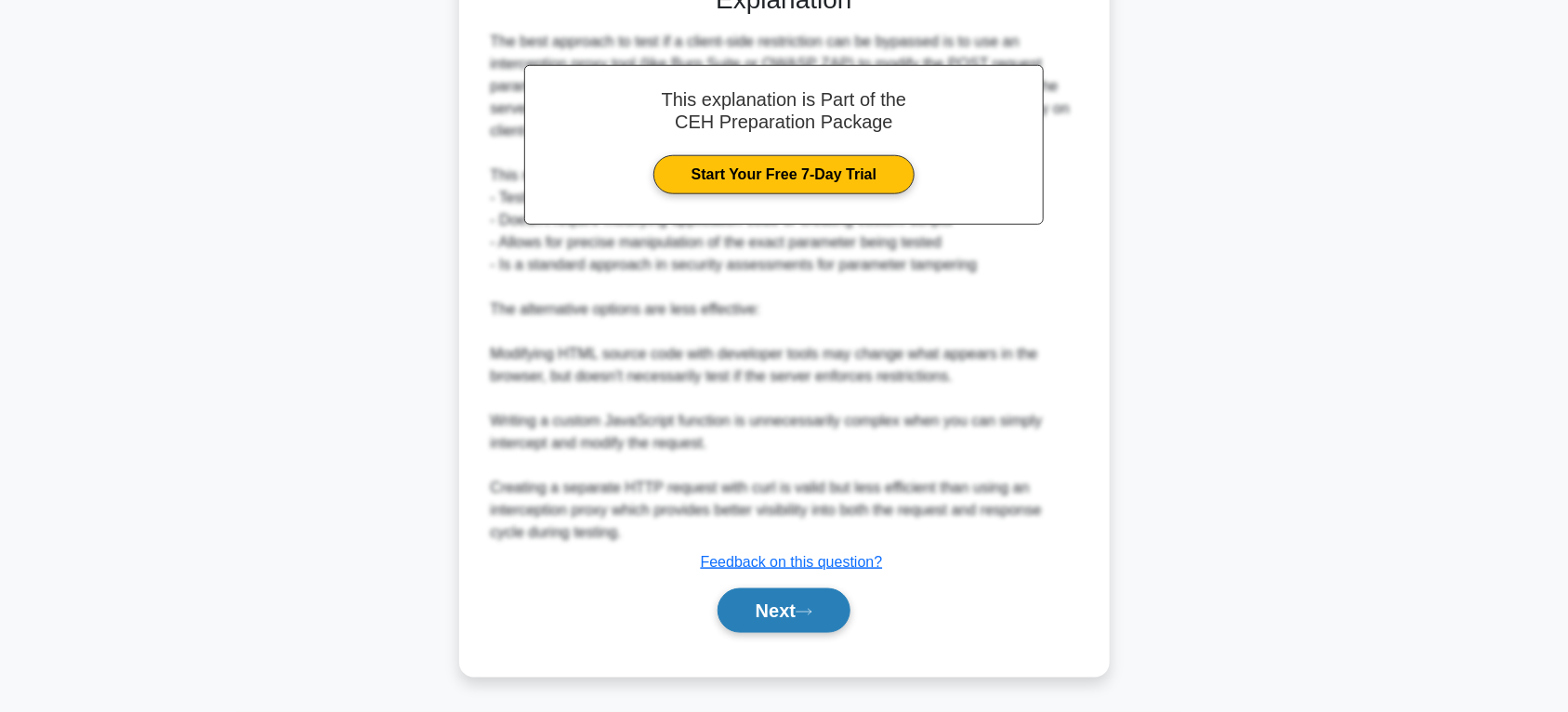
click at [782, 624] on button "Next" at bounding box center [784, 611] width 133 height 45
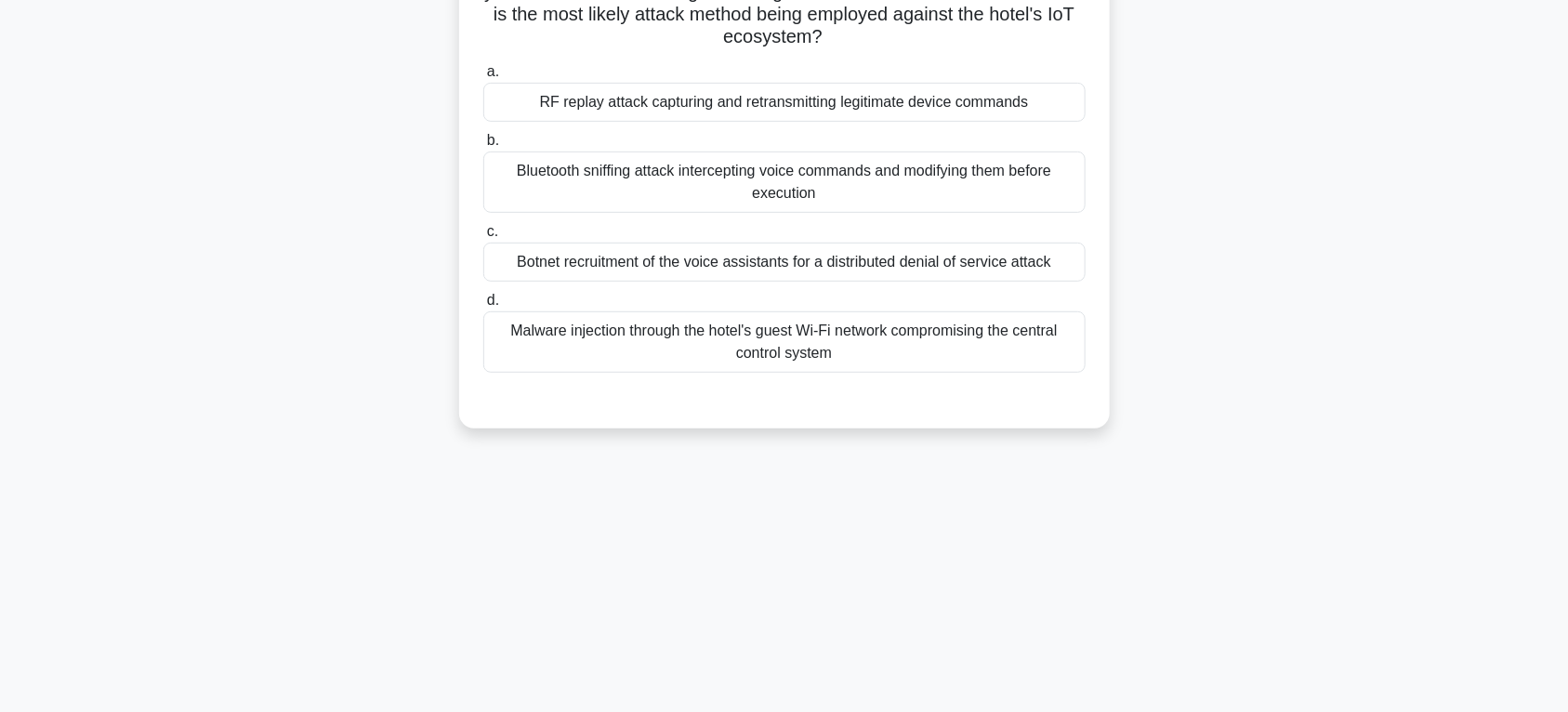
scroll to position [291, 0]
